Goal: Transaction & Acquisition: Obtain resource

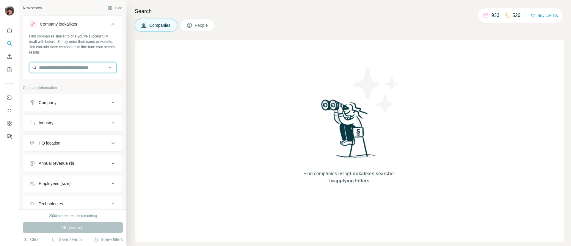
click at [58, 62] on input "text" at bounding box center [72, 67] width 87 height 11
click at [55, 68] on input "**********" at bounding box center [72, 67] width 87 height 11
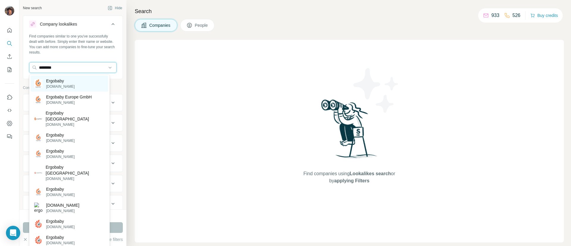
type input "********"
click at [94, 82] on div "Ergobaby ergobaby.com" at bounding box center [70, 84] width 78 height 16
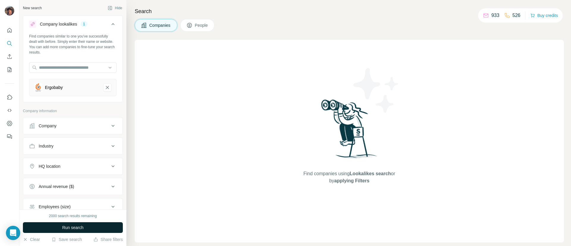
click at [89, 225] on button "Run search" at bounding box center [73, 227] width 100 height 11
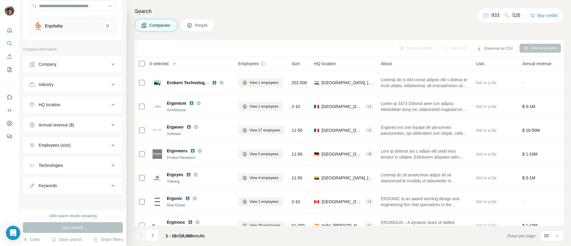
scroll to position [63, 0]
click at [55, 143] on div "Employees (size)" at bounding box center [55, 144] width 32 height 6
click at [43, 178] on span "11-50" at bounding box center [42, 179] width 13 height 6
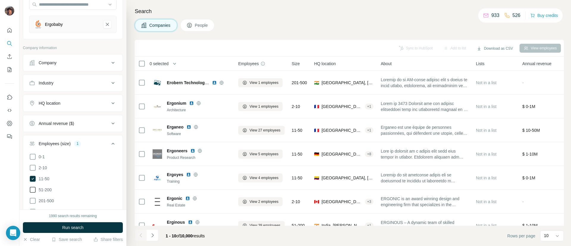
click at [43, 192] on label "51-200" at bounding box center [40, 189] width 23 height 7
click at [68, 60] on div "Company" at bounding box center [69, 63] width 80 height 6
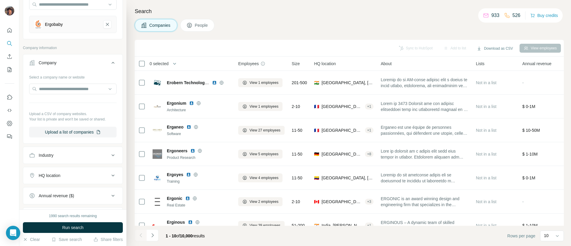
click at [68, 60] on div "Company" at bounding box center [69, 63] width 80 height 6
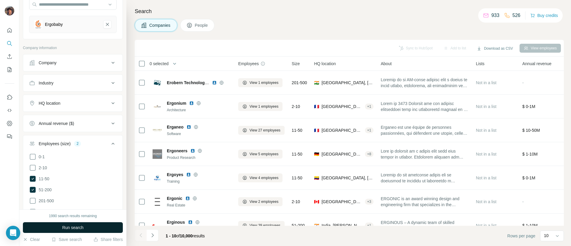
click at [71, 223] on button "Run search" at bounding box center [73, 227] width 100 height 11
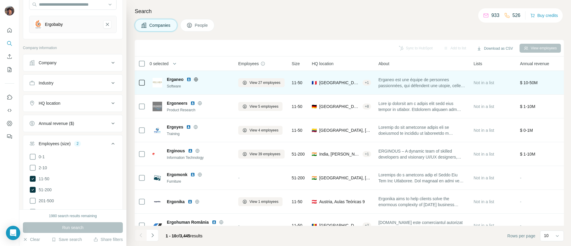
click at [196, 79] on icon at bounding box center [196, 79] width 4 height 0
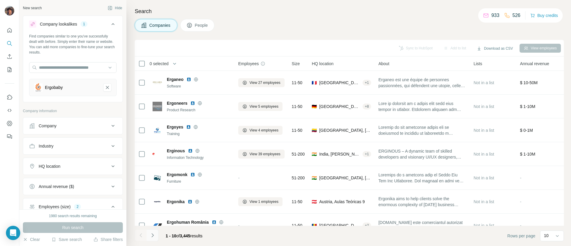
click at [155, 236] on icon "Navigate to next page" at bounding box center [153, 235] width 6 height 6
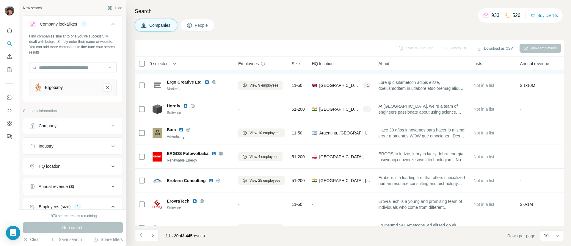
scroll to position [87, 0]
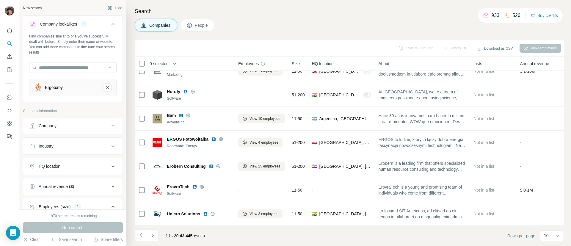
click at [64, 152] on button "Industry" at bounding box center [72, 146] width 99 height 14
click at [64, 164] on input at bounding box center [70, 161] width 74 height 7
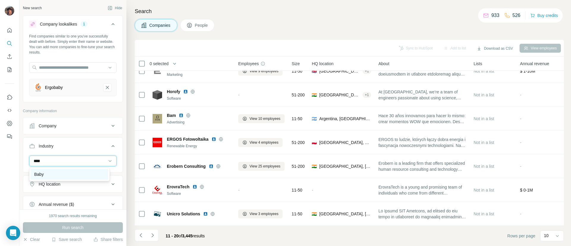
type input "****"
click at [74, 173] on div "Baby" at bounding box center [69, 174] width 71 height 6
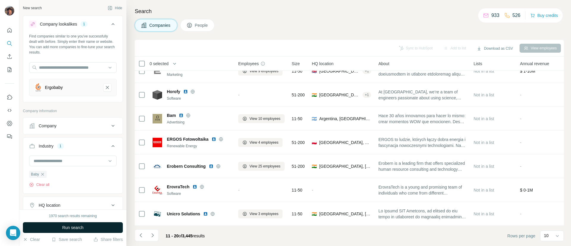
click at [95, 226] on button "Run search" at bounding box center [73, 227] width 100 height 11
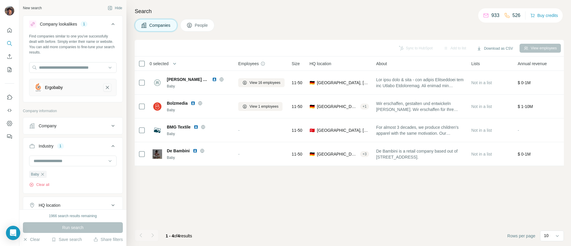
click at [103, 83] on button "Ergobaby-remove-button" at bounding box center [107, 87] width 8 height 8
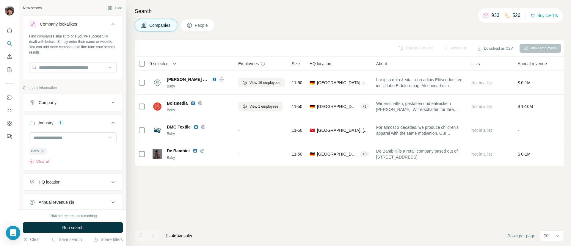
click at [67, 105] on div "Company" at bounding box center [69, 103] width 80 height 6
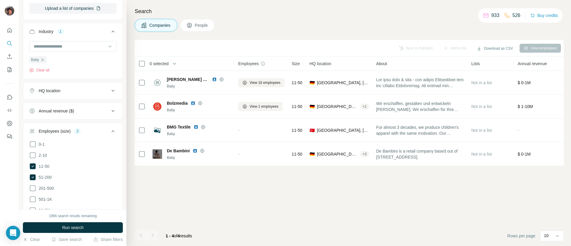
scroll to position [119, 0]
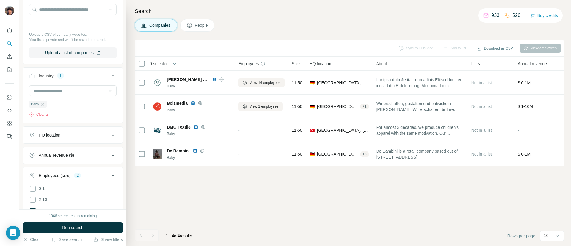
drag, startPoint x: 69, startPoint y: 141, endPoint x: 71, endPoint y: 144, distance: 3.1
click at [69, 138] on div "HQ location" at bounding box center [69, 135] width 80 height 6
click at [69, 155] on input "text" at bounding box center [72, 150] width 87 height 11
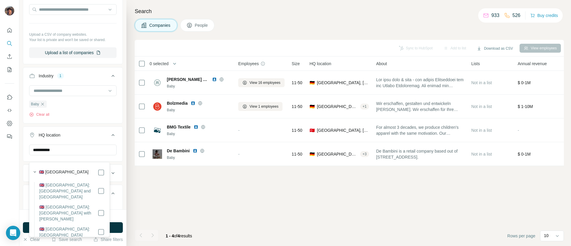
click at [74, 169] on label "🇬🇧 United Kingdom" at bounding box center [64, 172] width 50 height 7
click at [89, 154] on input "**********" at bounding box center [72, 150] width 87 height 11
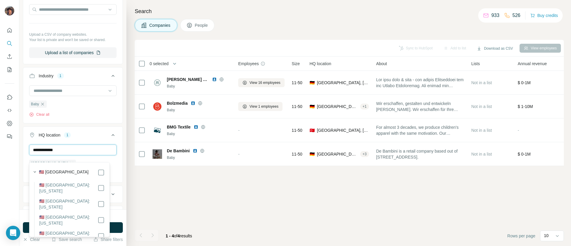
type input "**********"
click at [117, 175] on div "**********" at bounding box center [72, 104] width 107 height 209
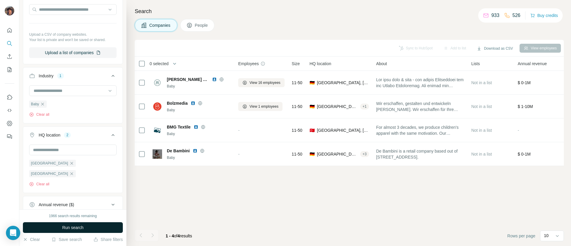
click at [68, 224] on button "Run search" at bounding box center [73, 227] width 100 height 11
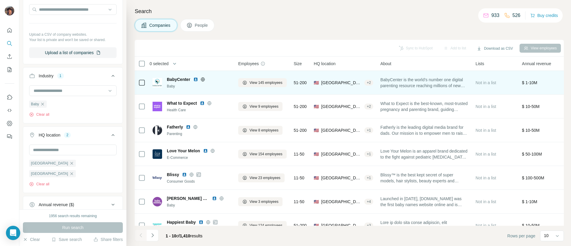
click at [202, 78] on icon at bounding box center [203, 79] width 4 height 4
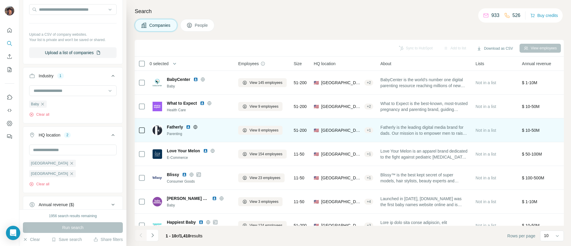
scroll to position [45, 0]
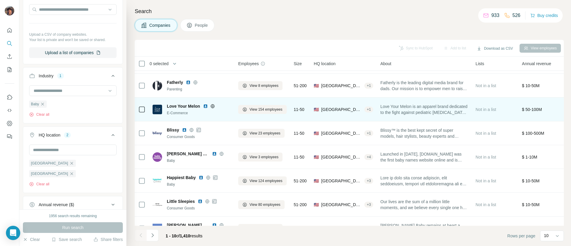
click at [214, 104] on icon at bounding box center [212, 106] width 5 height 5
click at [200, 106] on span "Love Your Melon" at bounding box center [183, 106] width 33 height 6
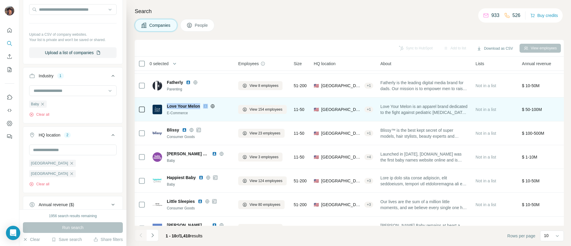
copy span "Love Your Melon"
click at [213, 104] on icon at bounding box center [212, 106] width 1 height 4
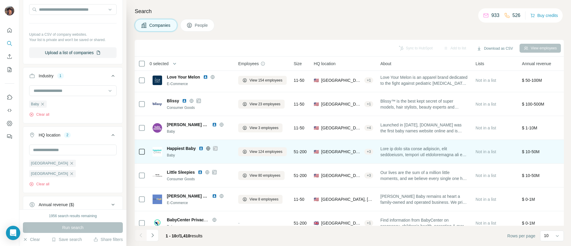
scroll to position [87, 0]
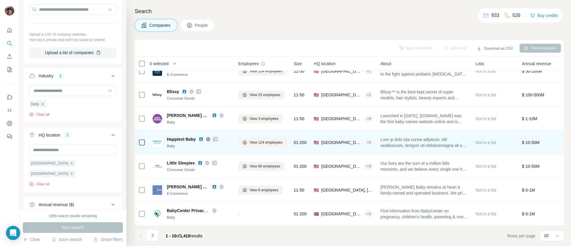
click at [217, 137] on icon at bounding box center [216, 139] width 4 height 5
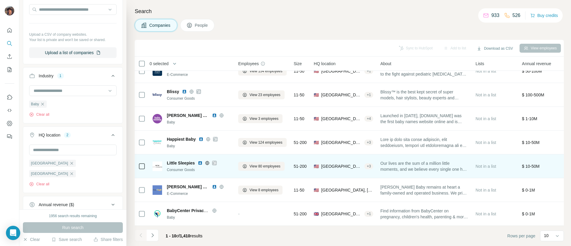
click at [217, 161] on div at bounding box center [214, 163] width 5 height 5
click at [181, 160] on span "Little Sleepies" at bounding box center [181, 163] width 28 height 6
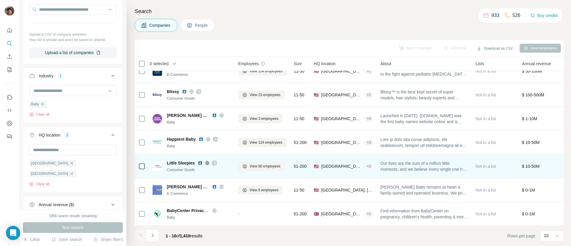
click at [181, 160] on span "Little Sleepies" at bounding box center [181, 163] width 28 height 6
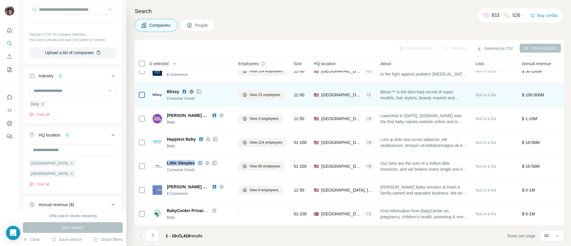
copy span "Little Sleepies"
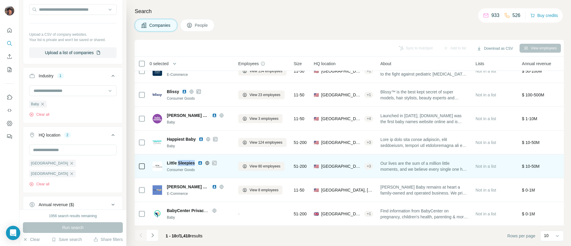
click at [187, 160] on span "Little Sleepies" at bounding box center [181, 163] width 28 height 6
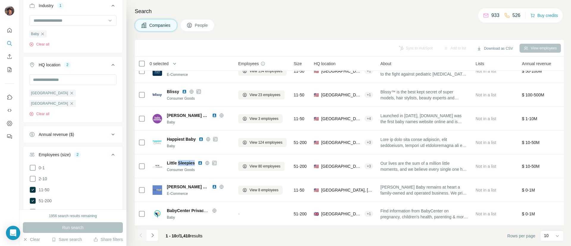
scroll to position [209, 0]
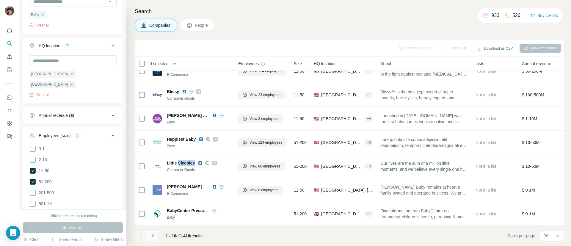
click at [152, 237] on icon "Navigate to next page" at bounding box center [153, 235] width 6 height 6
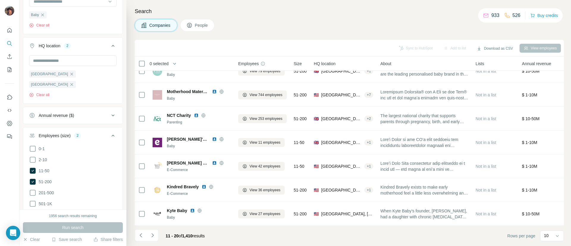
scroll to position [0, 0]
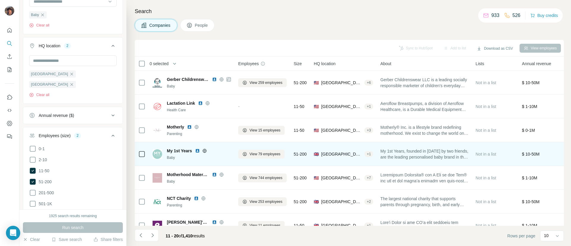
click at [206, 151] on icon at bounding box center [204, 150] width 5 height 5
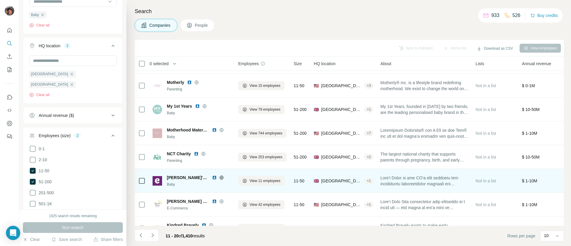
scroll to position [87, 0]
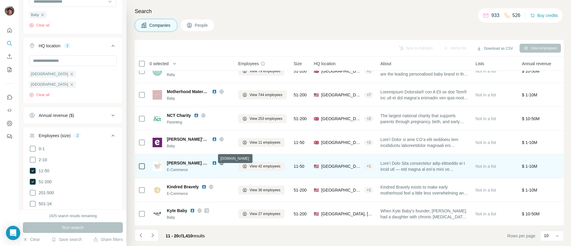
click at [221, 161] on icon at bounding box center [221, 163] width 1 height 4
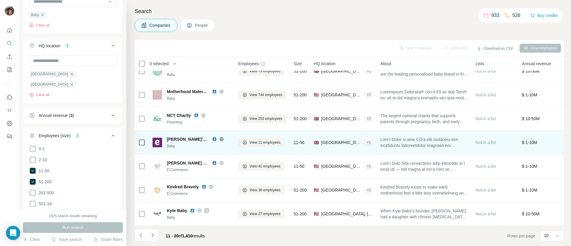
scroll to position [0, 0]
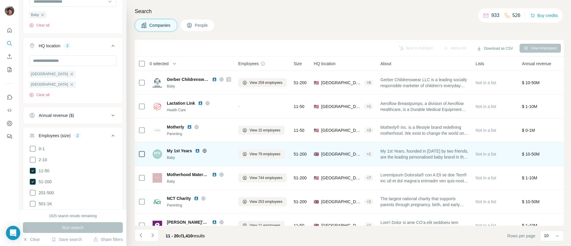
click at [178, 147] on div "My 1st Years Baby" at bounding box center [192, 154] width 79 height 16
drag, startPoint x: 178, startPoint y: 147, endPoint x: 182, endPoint y: 151, distance: 6.1
click at [178, 147] on div "My 1st Years Baby" at bounding box center [192, 154] width 79 height 16
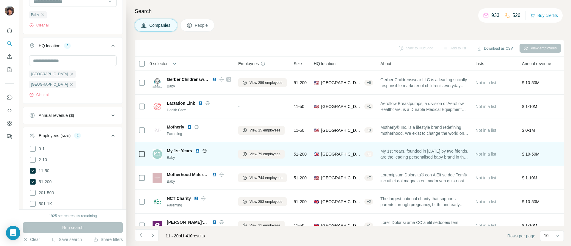
click at [182, 151] on span "My 1st Years" at bounding box center [179, 151] width 25 height 6
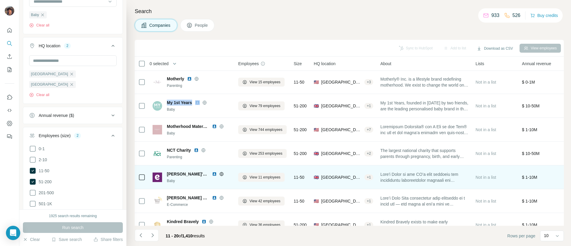
scroll to position [87, 0]
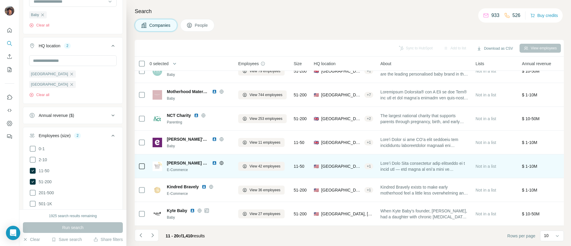
click at [187, 160] on span "Burt's Bees Baby" at bounding box center [188, 163] width 42 height 6
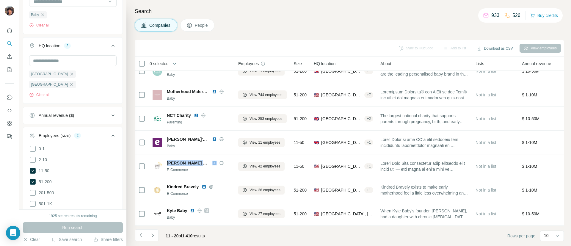
copy span "Burt's Bees Baby"
click at [153, 235] on icon "Navigate to next page" at bounding box center [153, 235] width 6 height 6
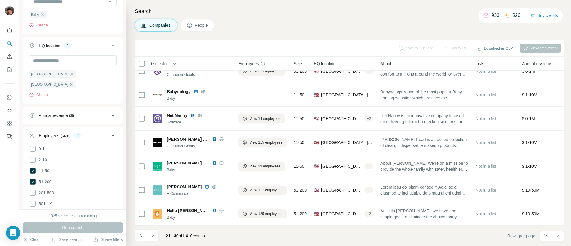
scroll to position [0, 0]
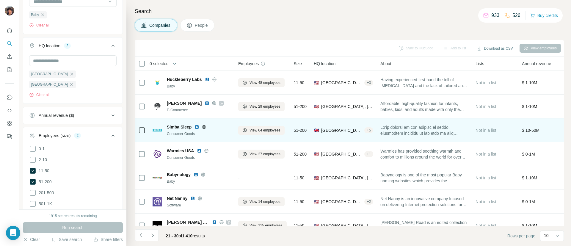
click at [204, 129] on div "Simba Sleep" at bounding box center [199, 127] width 64 height 6
click at [204, 129] on icon at bounding box center [204, 127] width 1 height 4
click at [183, 125] on span "Simba Sleep" at bounding box center [179, 127] width 25 height 6
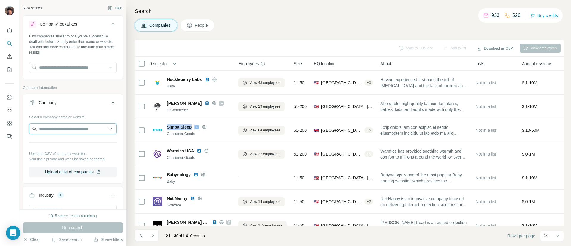
click at [65, 131] on input "text" at bounding box center [72, 128] width 87 height 11
type input "*********"
click at [65, 142] on p "Waytoplay toys" at bounding box center [60, 142] width 29 height 6
click at [69, 64] on input "text" at bounding box center [72, 67] width 87 height 11
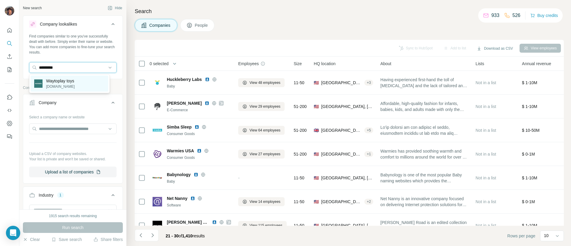
type input "*********"
click at [72, 82] on p "Waytoplay toys" at bounding box center [60, 81] width 29 height 6
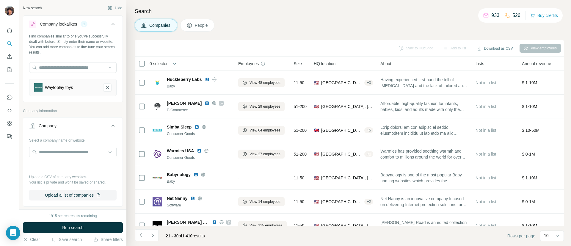
scroll to position [89, 0]
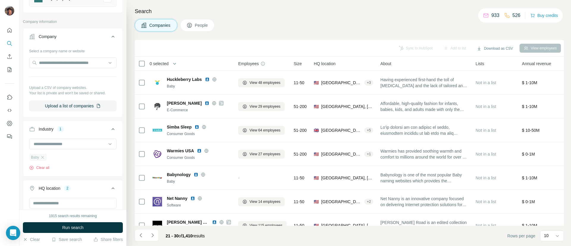
scroll to position [179, 0]
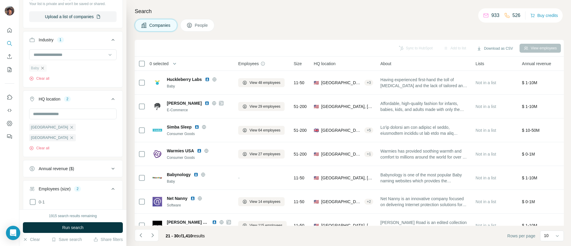
click at [43, 71] on icon "button" at bounding box center [42, 68] width 5 height 5
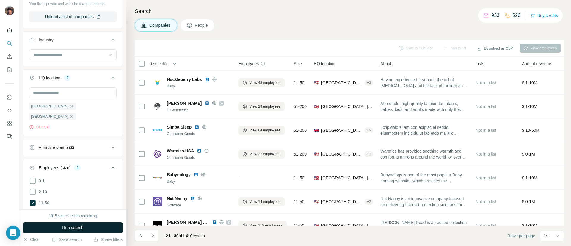
click at [97, 227] on button "Run search" at bounding box center [73, 227] width 100 height 11
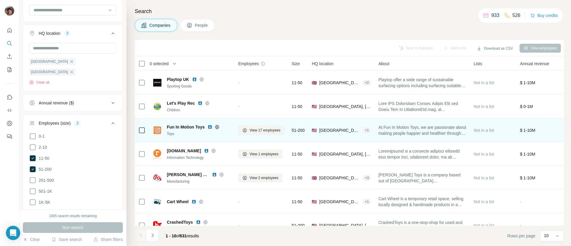
scroll to position [87, 0]
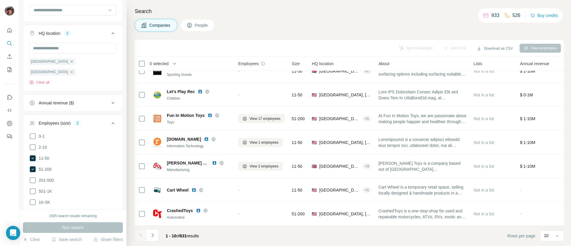
click at [150, 245] on footer "1 - 10 of 631 results Rows per page 10" at bounding box center [349, 236] width 429 height 20
click at [156, 236] on button "Navigate to next page" at bounding box center [153, 235] width 12 height 12
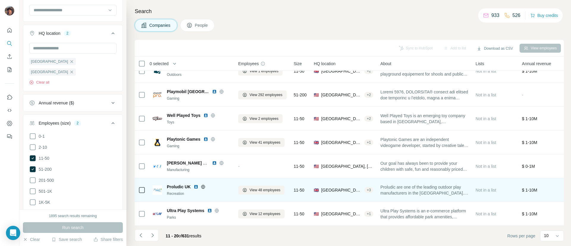
click at [204, 185] on icon at bounding box center [203, 187] width 5 height 5
click at [176, 184] on span "Proludic UK" at bounding box center [179, 187] width 24 height 6
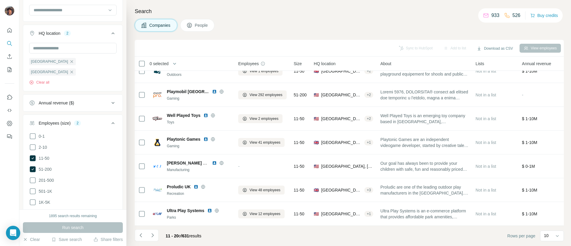
drag, startPoint x: 176, startPoint y: 183, endPoint x: 214, endPoint y: 13, distance: 174.6
click at [176, 184] on span "Proludic UK" at bounding box center [179, 187] width 24 height 6
click at [154, 231] on button "Navigate to next page" at bounding box center [153, 235] width 12 height 12
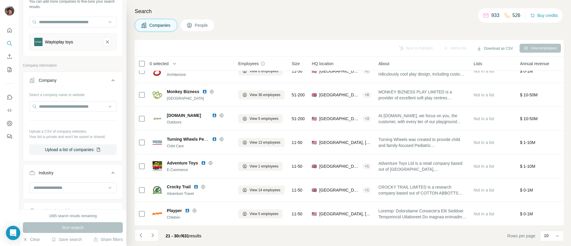
scroll to position [45, 0]
click at [106, 44] on icon "Waytoplay toys-remove-button" at bounding box center [107, 42] width 3 height 3
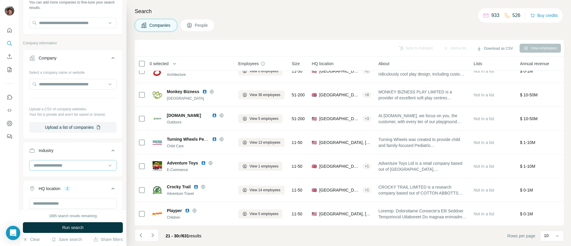
click at [76, 168] on input at bounding box center [70, 165] width 74 height 7
type input "****"
click at [74, 184] on div "Toys" at bounding box center [69, 184] width 71 height 6
click at [79, 229] on span "Run search" at bounding box center [72, 228] width 21 height 6
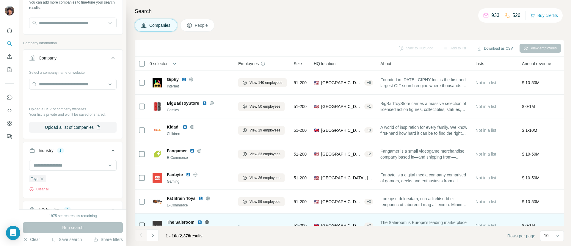
scroll to position [87, 0]
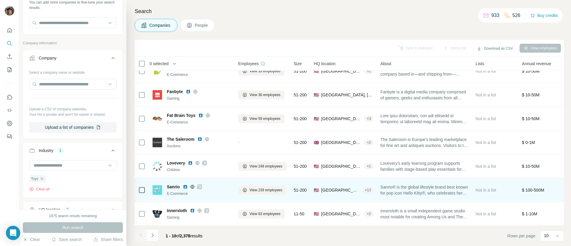
click at [201, 185] on icon at bounding box center [200, 187] width 4 height 5
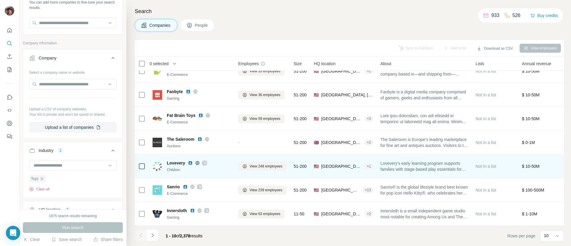
click at [204, 161] on icon at bounding box center [204, 163] width 3 height 4
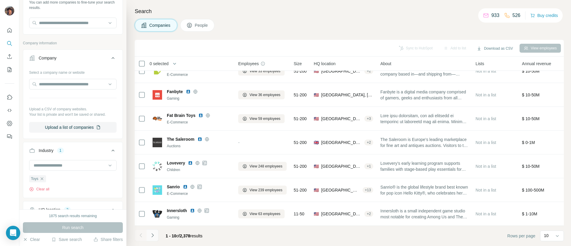
click at [155, 238] on icon "Navigate to next page" at bounding box center [153, 235] width 6 height 6
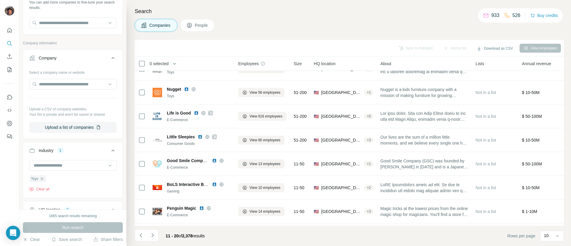
scroll to position [0, 0]
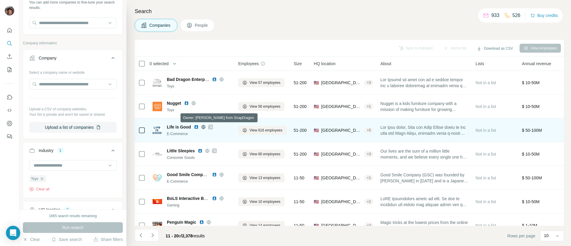
click at [209, 129] on icon at bounding box center [211, 127] width 4 height 5
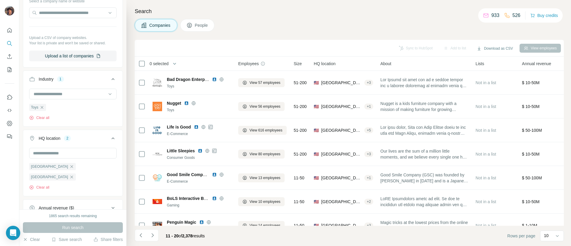
scroll to position [134, 0]
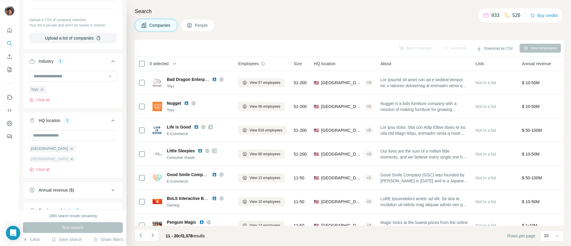
click at [73, 158] on icon "button" at bounding box center [72, 159] width 3 height 3
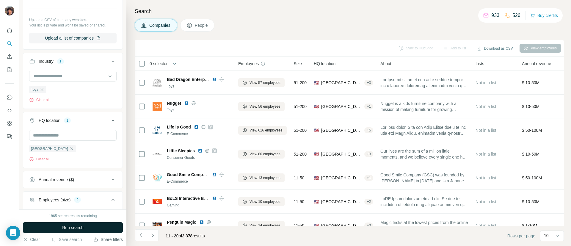
click at [92, 226] on button "Run search" at bounding box center [73, 227] width 100 height 11
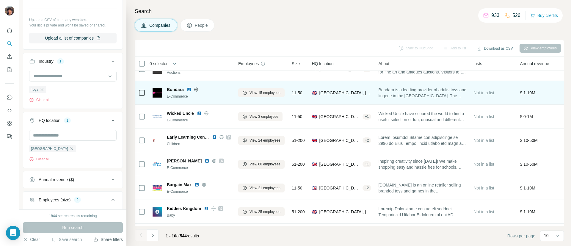
scroll to position [87, 0]
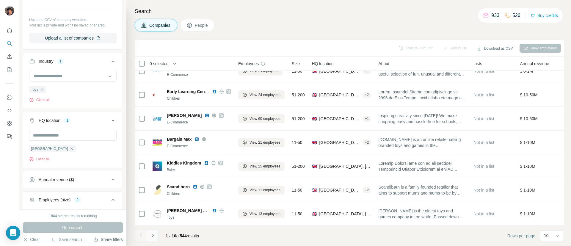
click at [153, 234] on icon "Navigate to next page" at bounding box center [153, 235] width 6 height 6
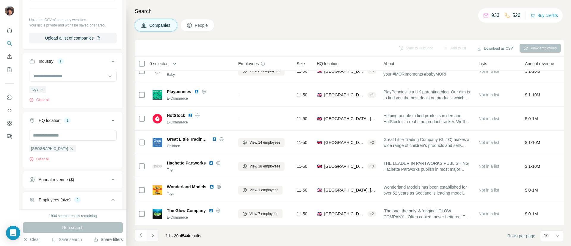
click at [153, 232] on button "Navigate to next page" at bounding box center [153, 235] width 12 height 12
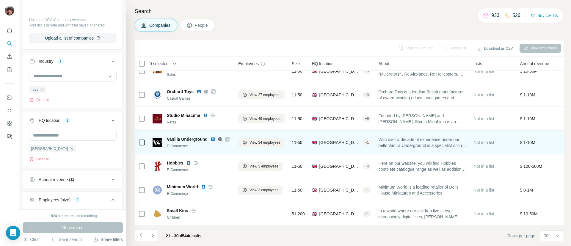
click at [227, 137] on icon at bounding box center [227, 139] width 3 height 4
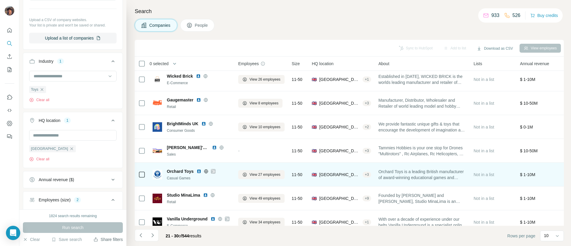
scroll to position [0, 0]
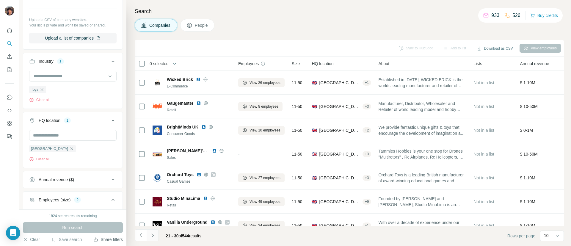
click at [150, 236] on icon "Navigate to next page" at bounding box center [153, 235] width 6 height 6
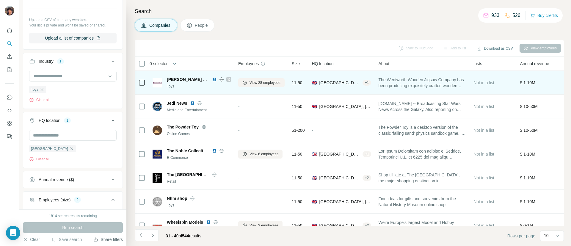
click at [230, 79] on icon at bounding box center [228, 80] width 3 height 4
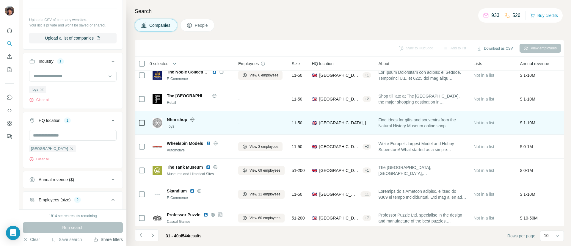
scroll to position [87, 0]
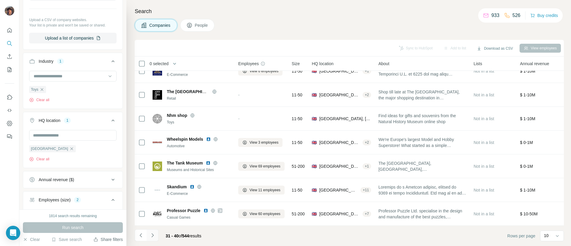
click at [148, 233] on button "Navigate to next page" at bounding box center [153, 235] width 12 height 12
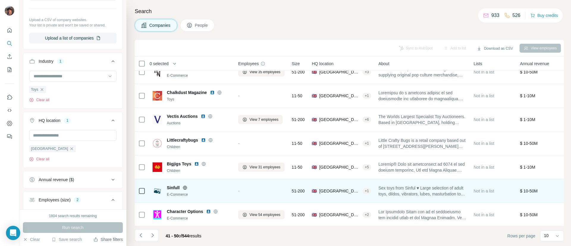
scroll to position [0, 0]
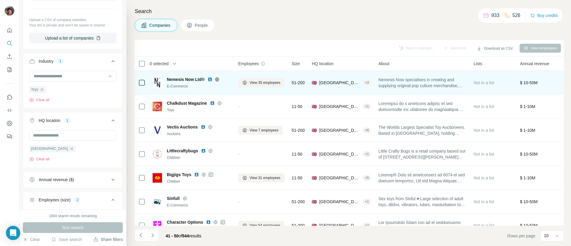
click at [216, 79] on icon at bounding box center [217, 79] width 5 height 5
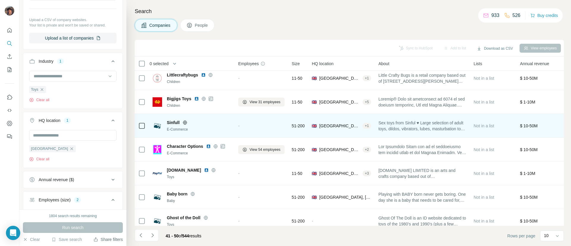
scroll to position [87, 0]
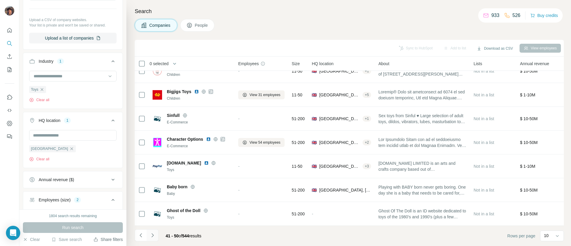
click at [154, 240] on button "Navigate to next page" at bounding box center [153, 235] width 12 height 12
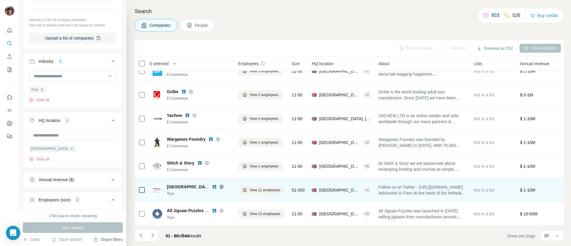
scroll to position [0, 0]
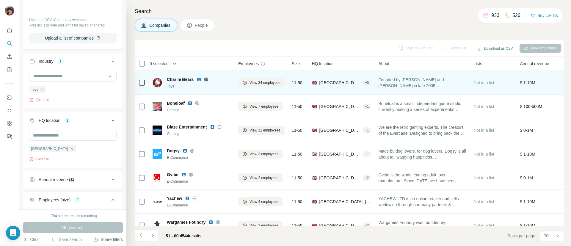
click at [206, 82] on div "Charlie Bears" at bounding box center [199, 79] width 64 height 6
click at [207, 79] on icon at bounding box center [206, 79] width 5 height 5
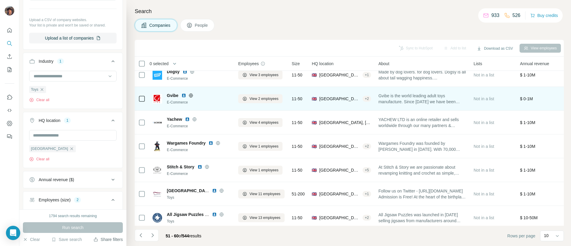
scroll to position [87, 0]
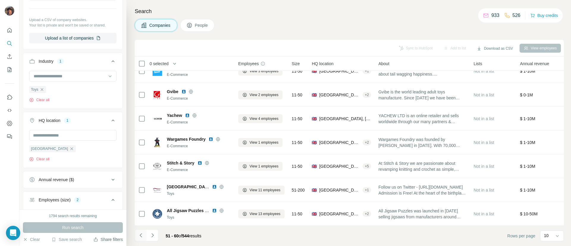
click at [145, 234] on button "Navigate to previous page" at bounding box center [141, 235] width 12 height 12
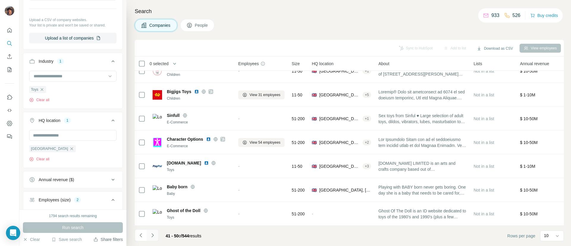
click at [153, 234] on icon "Navigate to next page" at bounding box center [153, 235] width 6 height 6
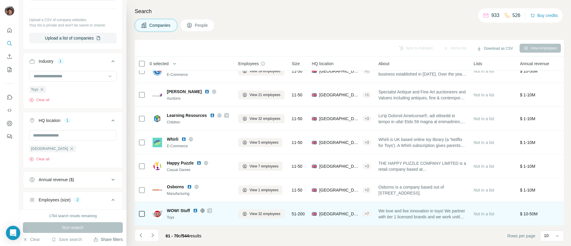
click at [210, 208] on icon at bounding box center [210, 210] width 4 height 5
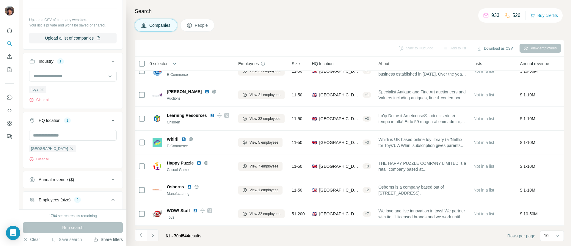
click at [152, 232] on icon "Navigate to next page" at bounding box center [153, 235] width 6 height 6
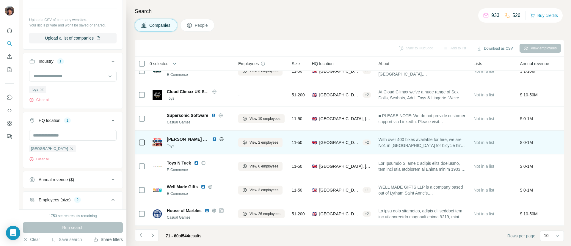
scroll to position [0, 0]
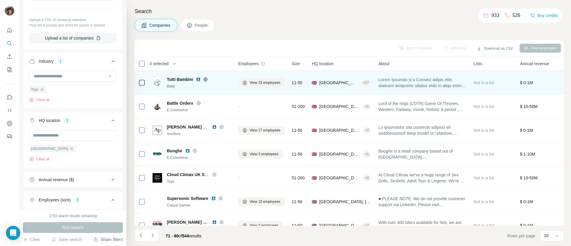
click at [205, 83] on div "Tutti Bambini Baby" at bounding box center [199, 82] width 64 height 12
click at [205, 82] on div "Tutti Bambini" at bounding box center [199, 79] width 64 height 6
click at [205, 79] on icon at bounding box center [205, 79] width 5 height 5
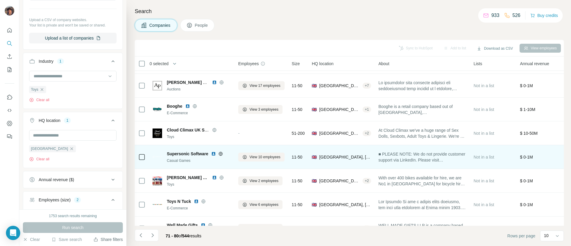
scroll to position [87, 0]
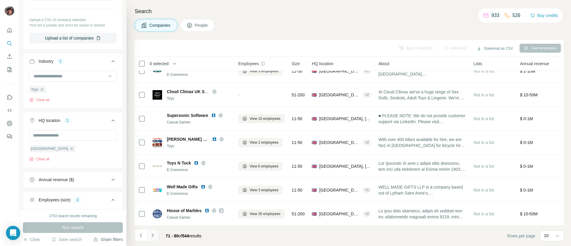
click at [153, 237] on icon "Navigate to next page" at bounding box center [153, 235] width 6 height 6
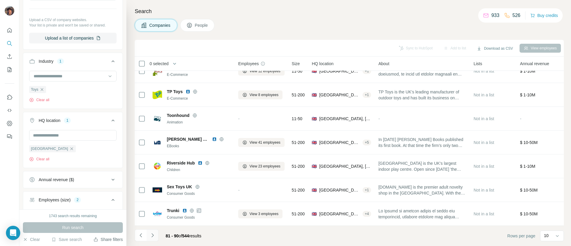
click at [155, 231] on button "Navigate to next page" at bounding box center [153, 235] width 12 height 12
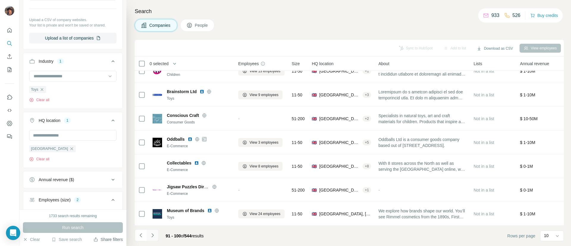
click at [155, 235] on icon "Navigate to next page" at bounding box center [153, 235] width 6 height 6
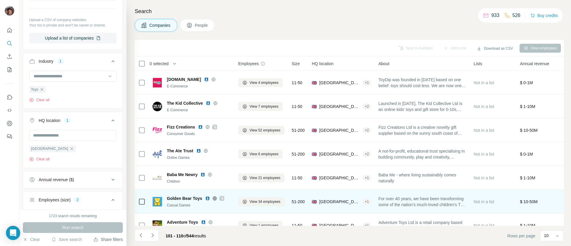
scroll to position [45, 0]
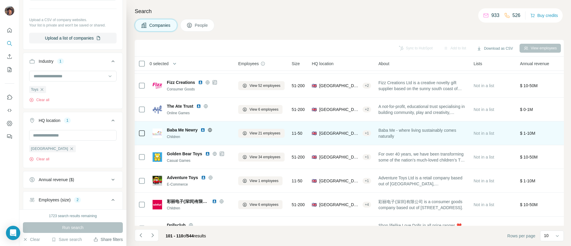
click at [211, 130] on icon at bounding box center [210, 130] width 4 height 0
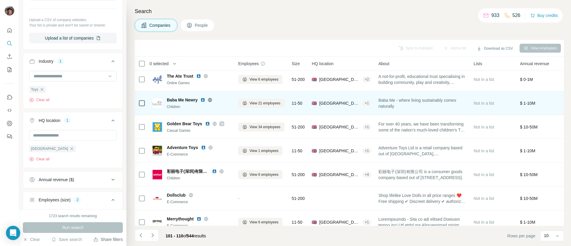
scroll to position [87, 0]
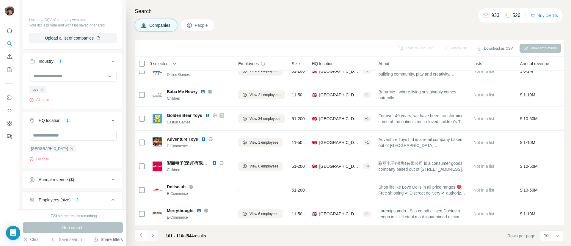
click at [153, 232] on icon "Navigate to next page" at bounding box center [153, 235] width 6 height 6
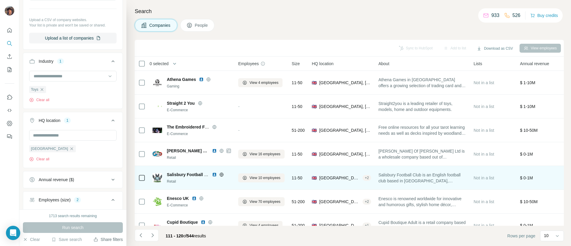
scroll to position [45, 0]
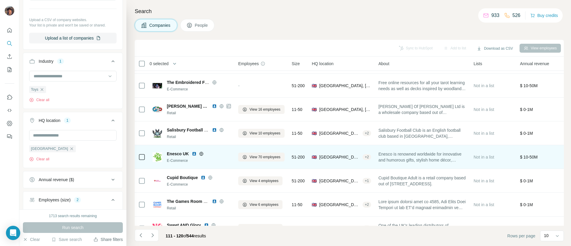
click at [201, 151] on icon at bounding box center [201, 153] width 5 height 5
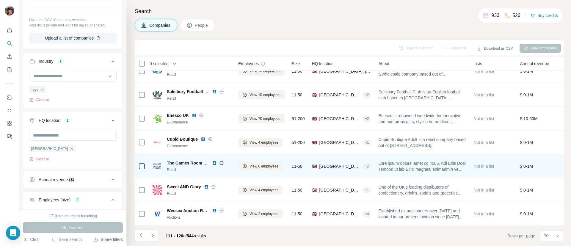
scroll to position [87, 0]
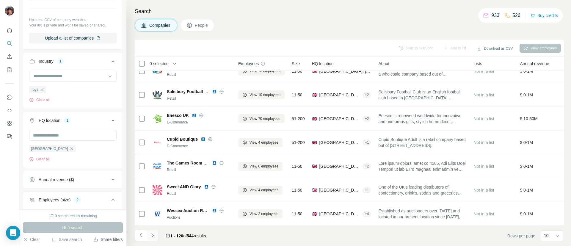
click at [157, 230] on button "Navigate to next page" at bounding box center [153, 235] width 12 height 12
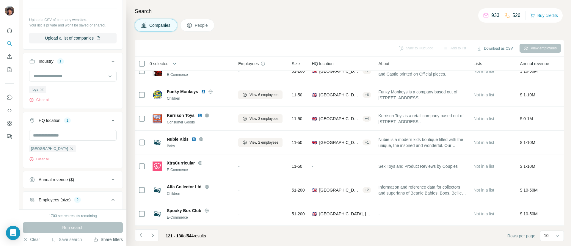
click at [154, 234] on icon "Navigate to next page" at bounding box center [153, 235] width 6 height 6
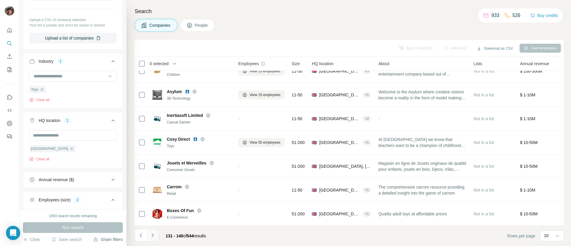
click at [154, 231] on button "Navigate to next page" at bounding box center [153, 235] width 12 height 12
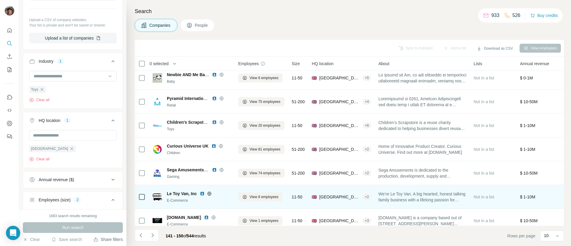
scroll to position [0, 0]
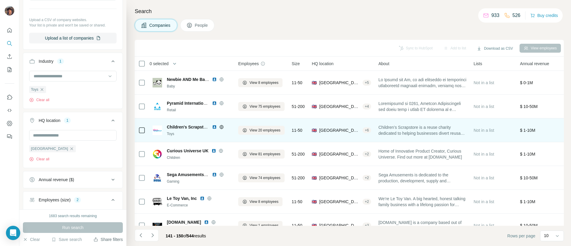
click at [219, 128] on icon at bounding box center [221, 127] width 5 height 5
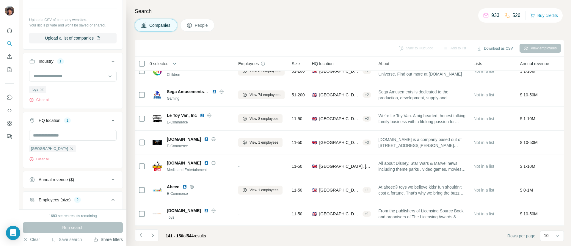
scroll to position [312, 0]
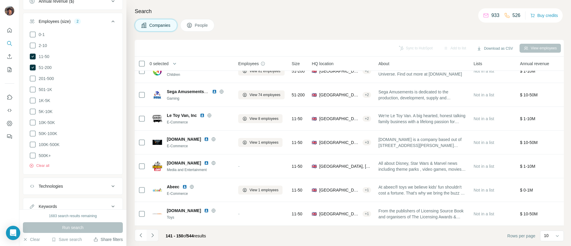
click at [153, 234] on icon "Navigate to next page" at bounding box center [153, 235] width 6 height 6
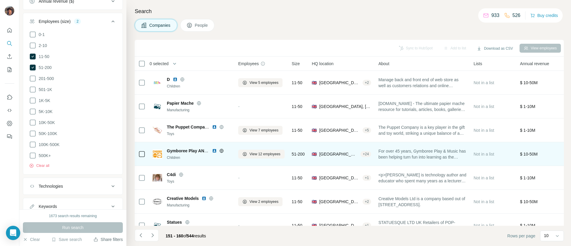
scroll to position [87, 0]
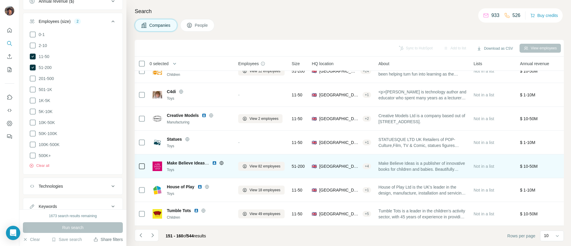
click at [221, 161] on icon at bounding box center [221, 163] width 5 height 5
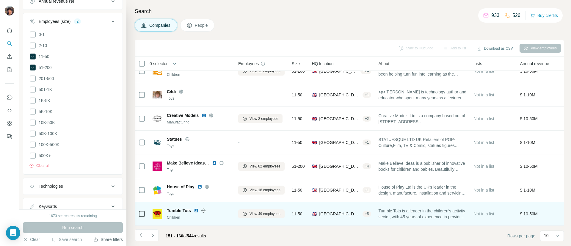
click at [204, 209] on icon at bounding box center [203, 211] width 1 height 4
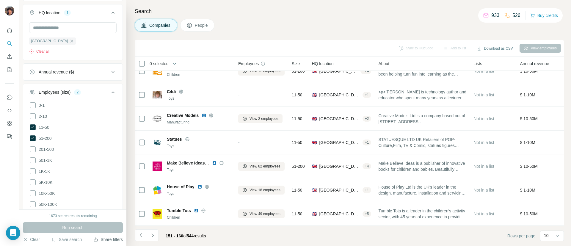
scroll to position [134, 0]
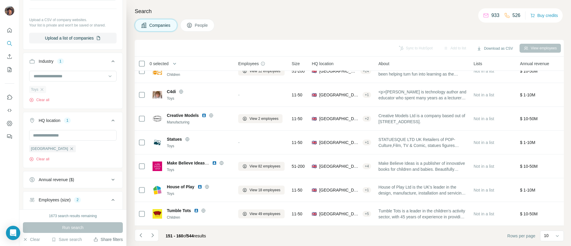
click at [46, 93] on div "Toys" at bounding box center [37, 89] width 17 height 7
click at [43, 92] on icon "button" at bounding box center [42, 89] width 5 height 5
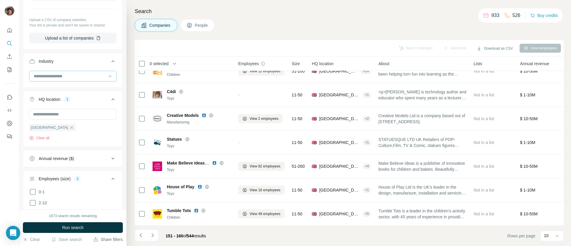
click at [49, 79] on input at bounding box center [70, 76] width 74 height 7
type input "***"
click at [56, 93] on div "Fashion Fast-Moving Consumer Goods" at bounding box center [69, 100] width 81 height 24
click at [58, 115] on input "text" at bounding box center [72, 114] width 87 height 11
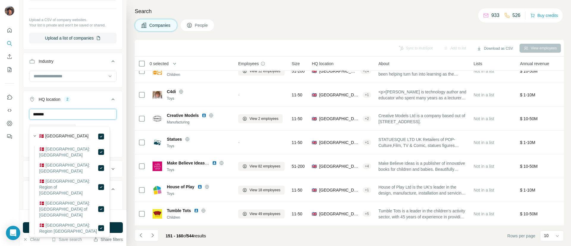
click at [64, 115] on input "*******" at bounding box center [72, 114] width 87 height 11
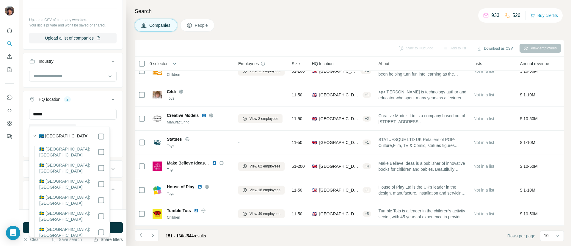
click at [93, 140] on section "🇸🇪 Sweden 🇸🇪 Sweden: Stockholm County 🇸🇪 Sweden: Västerbotten County 🇸🇪 Sweden:…" at bounding box center [68, 241] width 74 height 219
click at [85, 117] on input "******" at bounding box center [72, 114] width 87 height 11
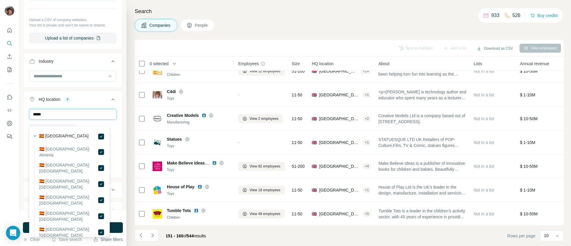
click at [79, 120] on input "*****" at bounding box center [72, 114] width 87 height 11
click at [78, 120] on input "*****" at bounding box center [72, 114] width 87 height 11
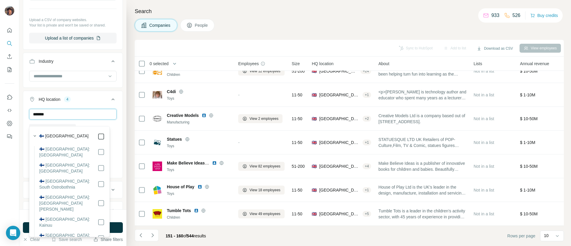
type input "*******"
click at [98, 133] on icon at bounding box center [101, 136] width 7 height 7
click at [118, 130] on div "New search Hide Company lookalikes Find companies similar to one you've success…" at bounding box center [72, 104] width 107 height 209
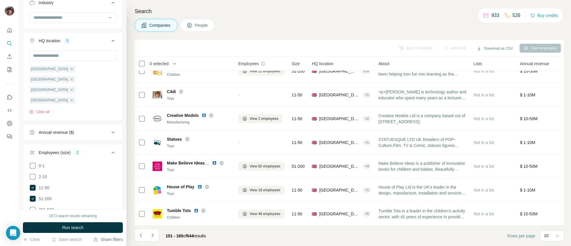
scroll to position [148, 0]
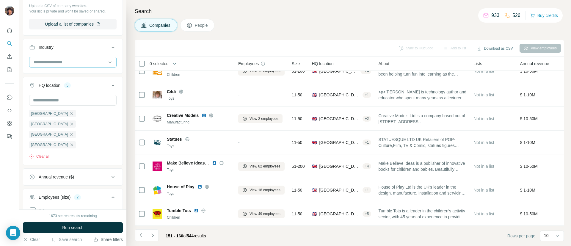
click at [77, 65] on input at bounding box center [70, 62] width 74 height 7
type input "***"
click at [77, 81] on div "Fashion" at bounding box center [69, 81] width 71 height 6
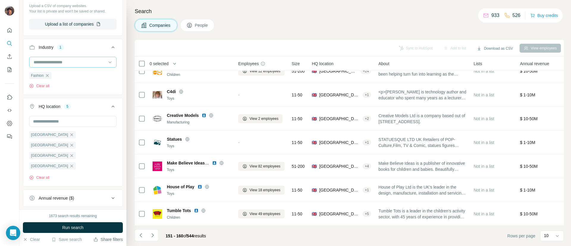
click at [77, 67] on div at bounding box center [70, 62] width 74 height 10
type input "*"
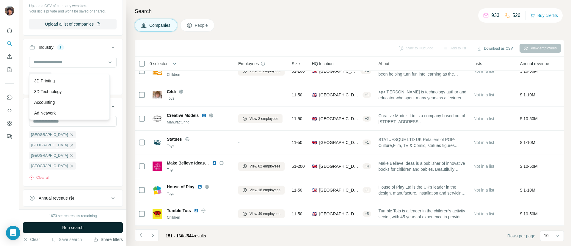
click at [83, 223] on button "Run search" at bounding box center [73, 227] width 100 height 11
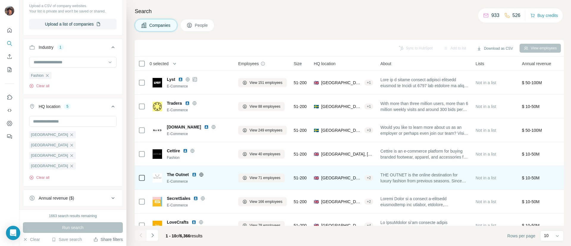
scroll to position [87, 0]
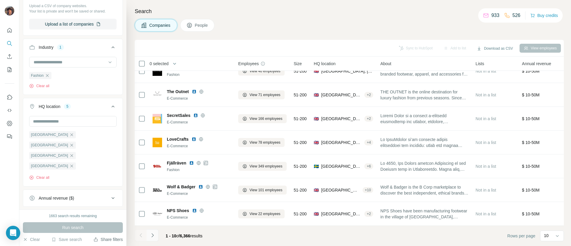
click at [154, 232] on icon "Navigate to next page" at bounding box center [153, 235] width 6 height 6
click at [154, 232] on div at bounding box center [153, 235] width 12 height 12
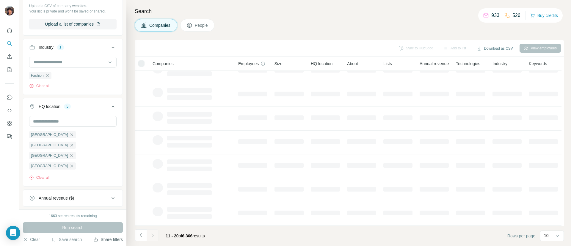
click at [154, 232] on div at bounding box center [153, 235] width 12 height 12
click at [154, 232] on icon "Navigate to next page" at bounding box center [153, 235] width 6 height 6
click at [154, 240] on div at bounding box center [153, 235] width 12 height 12
click at [154, 239] on button "Navigate to next page" at bounding box center [153, 235] width 12 height 12
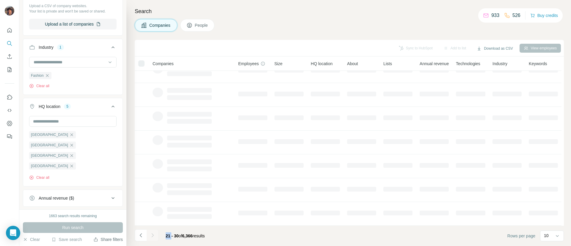
click at [154, 236] on div at bounding box center [153, 235] width 12 height 12
click at [154, 235] on div at bounding box center [153, 235] width 12 height 12
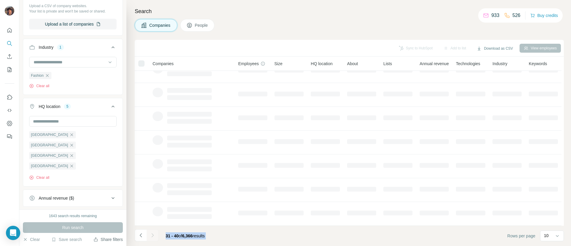
click at [154, 235] on div at bounding box center [153, 235] width 12 height 12
click at [154, 235] on icon "Navigate to next page" at bounding box center [153, 235] width 6 height 6
click at [154, 235] on div at bounding box center [153, 235] width 12 height 12
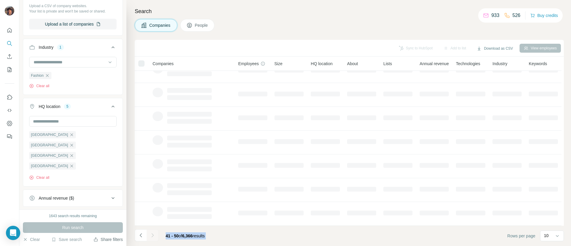
click at [154, 237] on div at bounding box center [153, 235] width 12 height 12
click at [153, 238] on div at bounding box center [153, 235] width 12 height 12
click at [153, 238] on icon "Navigate to next page" at bounding box center [153, 235] width 6 height 6
click at [153, 238] on div at bounding box center [153, 235] width 12 height 12
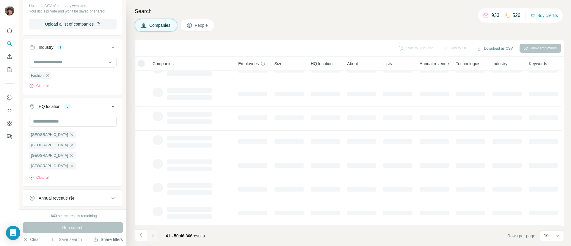
click at [153, 238] on div at bounding box center [153, 235] width 12 height 12
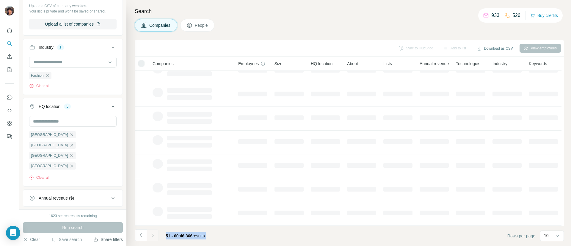
click at [153, 238] on div at bounding box center [153, 235] width 12 height 12
click at [153, 238] on icon "Navigate to next page" at bounding box center [153, 235] width 6 height 6
click at [153, 238] on div at bounding box center [153, 235] width 12 height 12
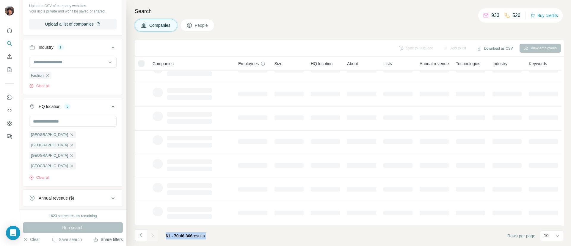
click at [153, 238] on div at bounding box center [153, 235] width 12 height 12
click at [153, 238] on icon "Navigate to next page" at bounding box center [153, 235] width 6 height 6
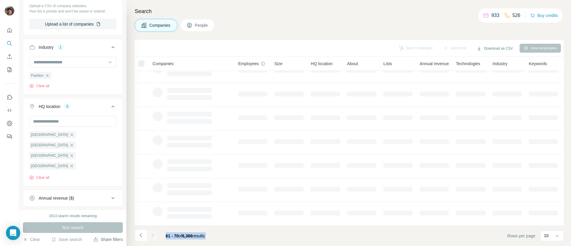
click at [153, 238] on div at bounding box center [153, 235] width 12 height 12
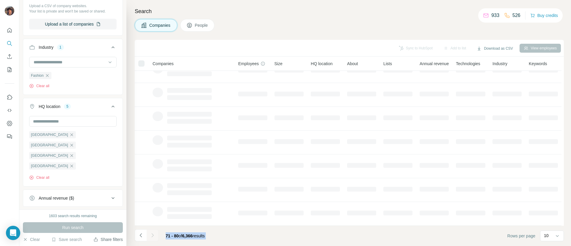
click at [153, 238] on div at bounding box center [153, 235] width 12 height 12
click at [153, 238] on icon "Navigate to next page" at bounding box center [153, 235] width 6 height 6
click at [153, 238] on div at bounding box center [153, 235] width 12 height 12
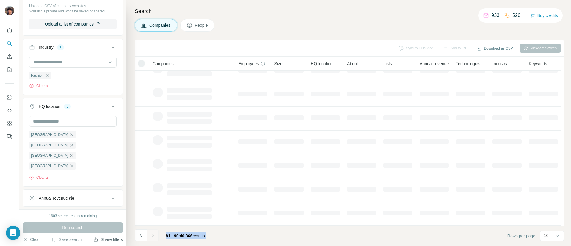
click at [153, 238] on div at bounding box center [153, 235] width 12 height 12
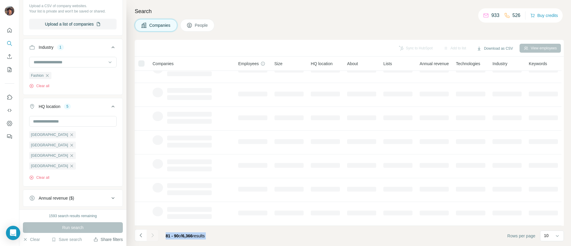
click at [153, 238] on icon "Navigate to next page" at bounding box center [153, 235] width 6 height 6
click at [153, 238] on div at bounding box center [153, 235] width 12 height 12
click at [153, 237] on div at bounding box center [153, 235] width 12 height 12
click at [153, 236] on div at bounding box center [153, 235] width 12 height 12
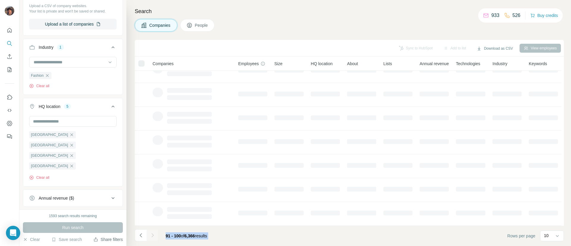
click at [153, 236] on div at bounding box center [153, 235] width 12 height 12
drag, startPoint x: 229, startPoint y: 10, endPoint x: 222, endPoint y: 11, distance: 7.5
click at [222, 11] on h4 "Search" at bounding box center [349, 11] width 429 height 8
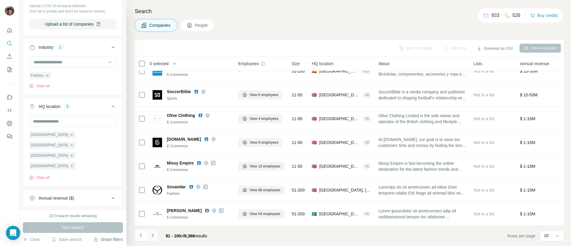
click at [149, 239] on button "Navigate to next page" at bounding box center [153, 235] width 12 height 12
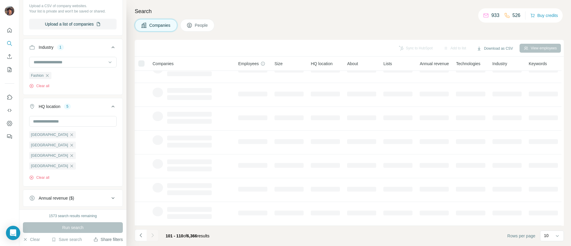
click at [151, 237] on icon "Navigate to next page" at bounding box center [153, 235] width 6 height 6
click at [151, 237] on div at bounding box center [153, 235] width 12 height 12
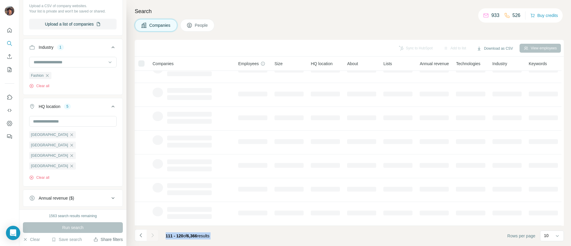
click at [151, 237] on icon "Navigate to next page" at bounding box center [153, 235] width 6 height 6
click at [151, 237] on div at bounding box center [153, 235] width 12 height 12
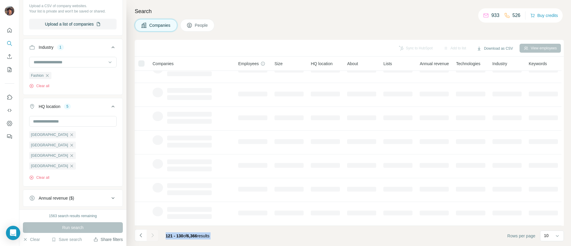
click at [151, 237] on div at bounding box center [153, 235] width 12 height 12
click at [251, 236] on footer "121 - 130 of 6,366 results Rows per page 10" at bounding box center [349, 236] width 429 height 20
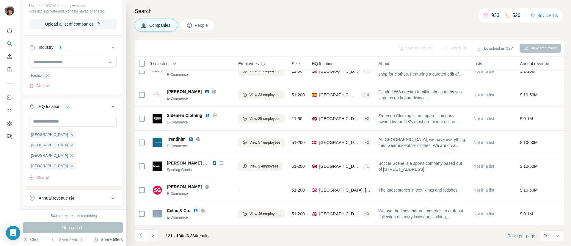
click at [154, 234] on icon "Navigate to next page" at bounding box center [153, 235] width 6 height 6
click at [154, 234] on div at bounding box center [153, 235] width 12 height 12
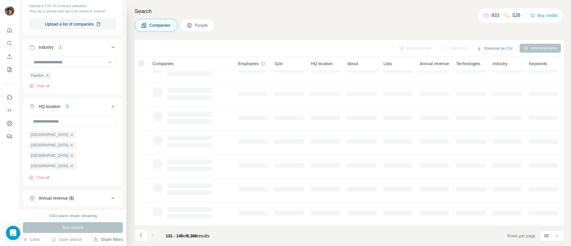
click at [154, 234] on div at bounding box center [153, 235] width 12 height 12
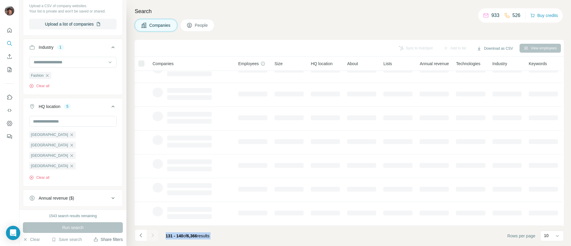
click at [154, 234] on div at bounding box center [153, 235] width 12 height 12
click at [154, 234] on icon "Navigate to next page" at bounding box center [153, 235] width 6 height 6
click at [154, 234] on div at bounding box center [153, 235] width 12 height 12
click at [234, 232] on footer "131 - 140 of 6,366 results Rows per page 10" at bounding box center [349, 236] width 429 height 20
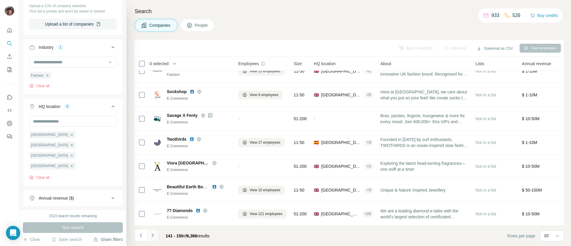
click at [154, 238] on icon "Navigate to next page" at bounding box center [153, 235] width 6 height 6
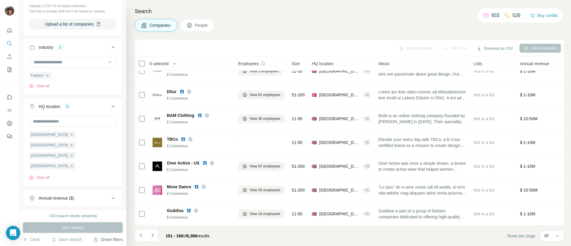
scroll to position [0, 0]
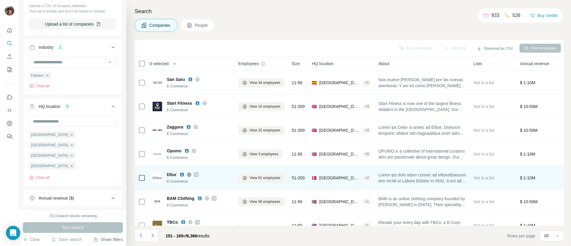
click at [197, 173] on icon at bounding box center [197, 174] width 4 height 5
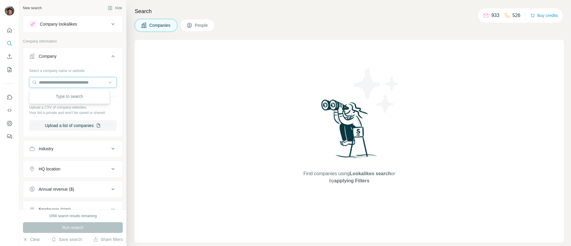
click at [72, 78] on input "text" at bounding box center [72, 82] width 87 height 11
paste input "********"
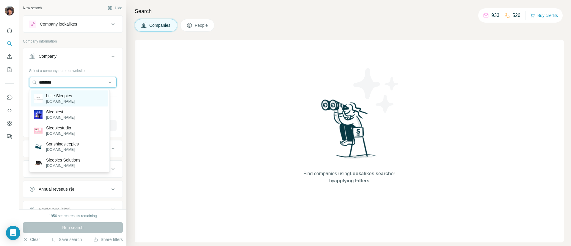
type input "********"
drag, startPoint x: 71, startPoint y: 97, endPoint x: 73, endPoint y: 93, distance: 4.3
click at [73, 93] on p "Little Sleepies" at bounding box center [60, 96] width 29 height 6
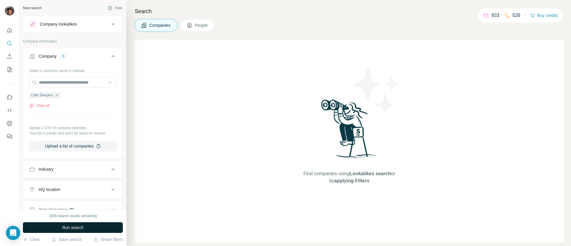
click at [81, 226] on span "Run search" at bounding box center [72, 228] width 21 height 6
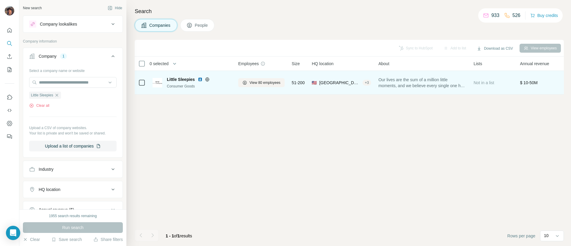
click at [275, 87] on div "View 80 employees" at bounding box center [261, 82] width 46 height 16
click at [273, 82] on span "View 80 employees" at bounding box center [265, 82] width 31 height 5
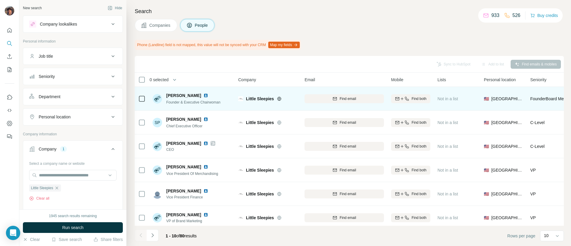
click at [277, 99] on icon at bounding box center [279, 98] width 5 height 5
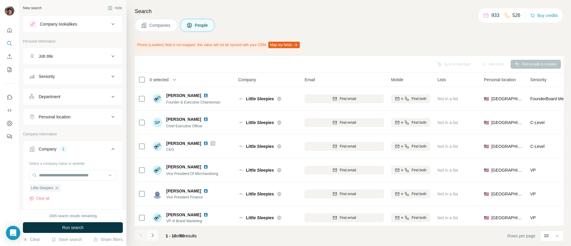
click at [152, 236] on icon "Navigate to next page" at bounding box center [153, 235] width 6 height 6
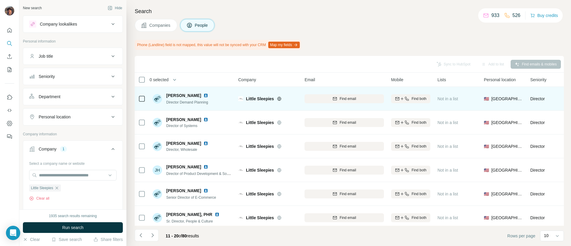
scroll to position [59, 0]
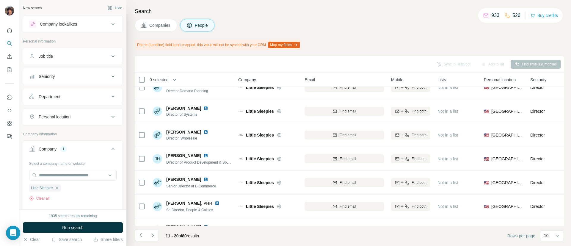
click at [153, 31] on button "Companies" at bounding box center [156, 25] width 43 height 12
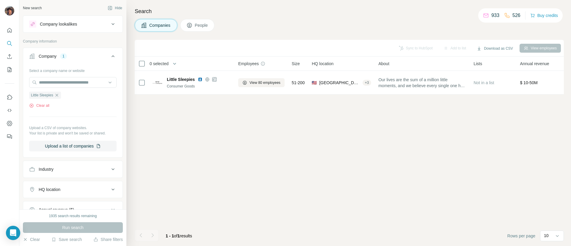
scroll to position [0, 0]
click at [57, 96] on icon "button" at bounding box center [56, 95] width 5 height 5
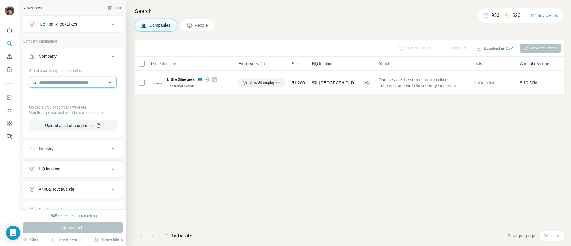
click at [57, 85] on input "text" at bounding box center [72, 82] width 87 height 11
paste input "********"
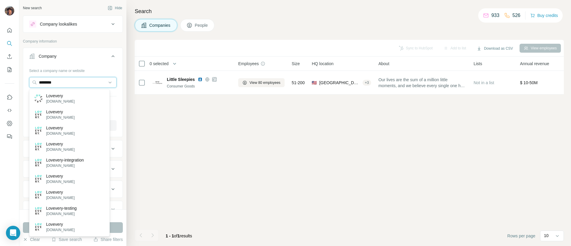
type input "********"
click at [63, 96] on p "Lovevery" at bounding box center [60, 96] width 29 height 6
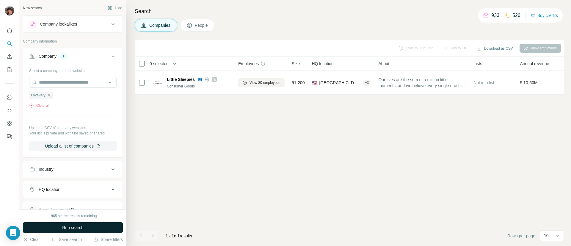
click at [77, 229] on span "Run search" at bounding box center [72, 228] width 21 height 6
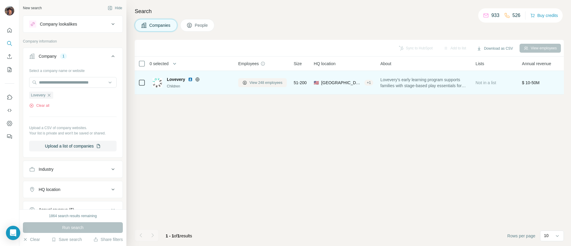
click at [247, 80] on button "View 248 employees" at bounding box center [262, 82] width 49 height 9
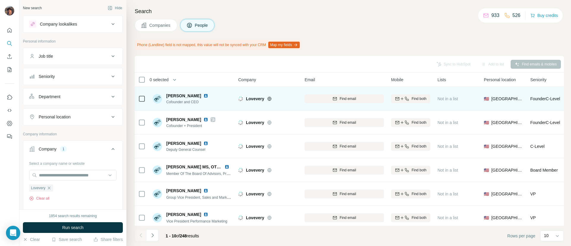
click at [261, 98] on span "Lovevery" at bounding box center [255, 99] width 18 height 6
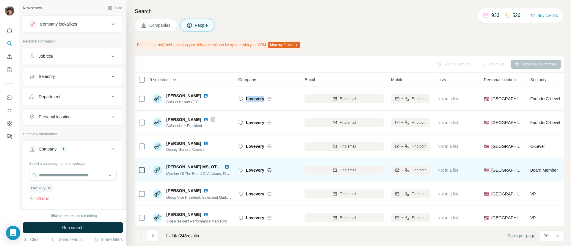
copy div "Lovevery"
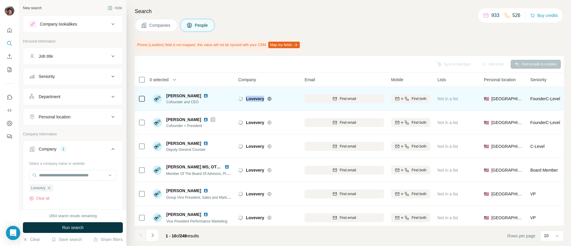
click at [269, 100] on icon at bounding box center [269, 98] width 5 height 5
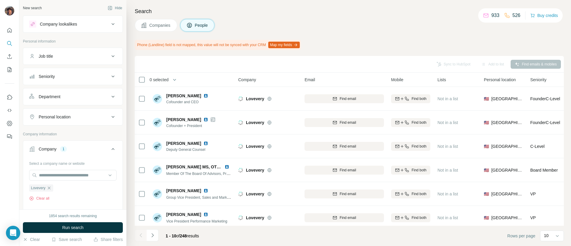
click at [149, 20] on button "Companies" at bounding box center [156, 25] width 43 height 12
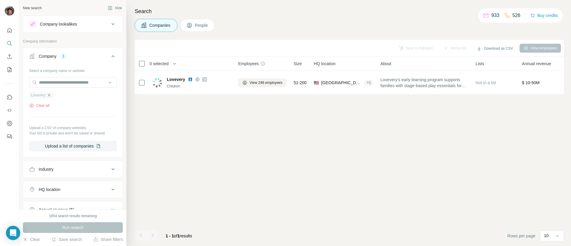
click at [49, 95] on icon "button" at bounding box center [49, 95] width 5 height 5
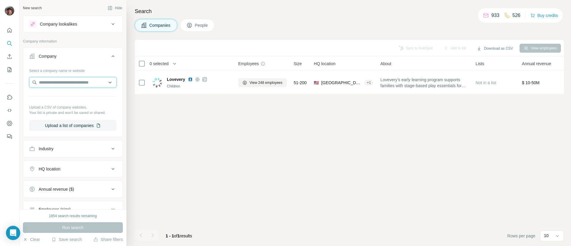
drag, startPoint x: 56, startPoint y: 86, endPoint x: 62, endPoint y: 86, distance: 6.0
click at [57, 86] on input "text" at bounding box center [72, 82] width 87 height 11
paste input "**********"
type input "**********"
click at [63, 95] on p "WOW! Stuff" at bounding box center [60, 96] width 29 height 6
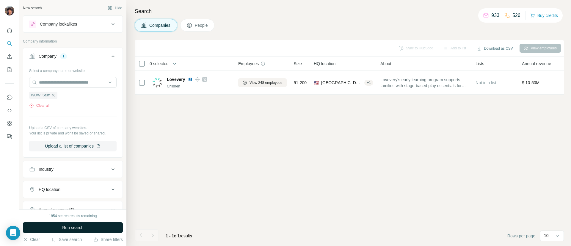
click at [68, 223] on button "Run search" at bounding box center [73, 227] width 100 height 11
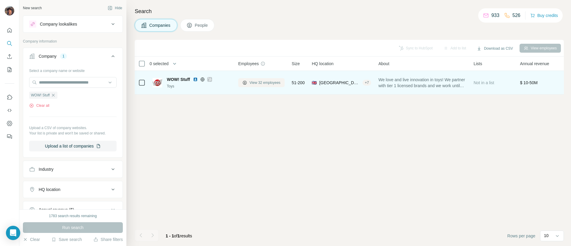
click at [265, 79] on button "View 32 employees" at bounding box center [261, 82] width 46 height 9
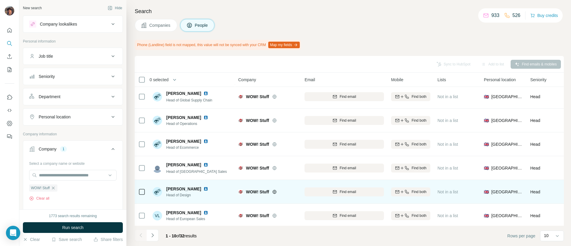
scroll to position [104, 0]
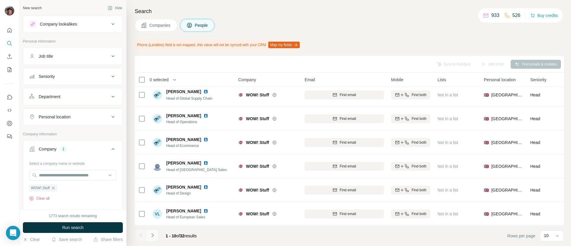
click at [150, 230] on button "Navigate to next page" at bounding box center [153, 235] width 12 height 12
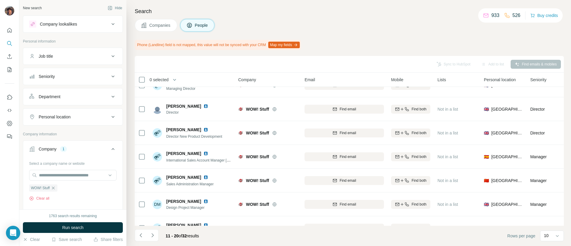
scroll to position [0, 0]
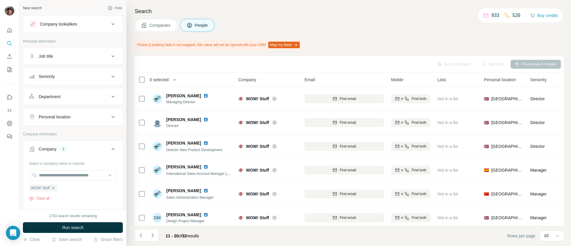
click at [145, 30] on button "Companies" at bounding box center [156, 25] width 43 height 12
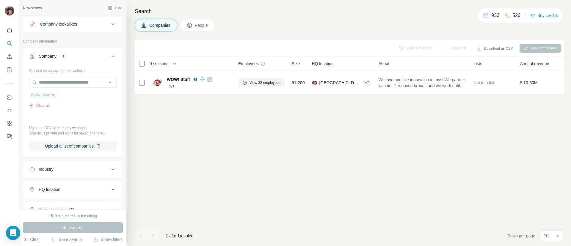
click at [53, 94] on icon "button" at bounding box center [53, 95] width 3 height 3
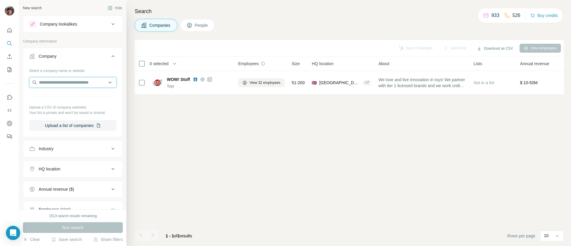
click at [57, 80] on input "text" at bounding box center [72, 82] width 87 height 11
paste input "*****"
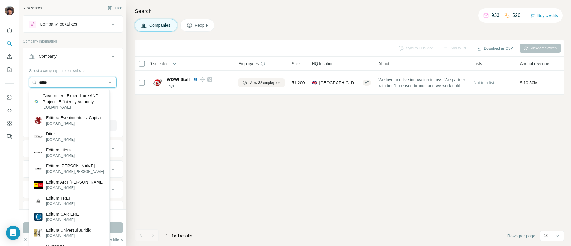
type input "*****"
click at [73, 143] on div "Ditur ditur.dk" at bounding box center [70, 137] width 78 height 16
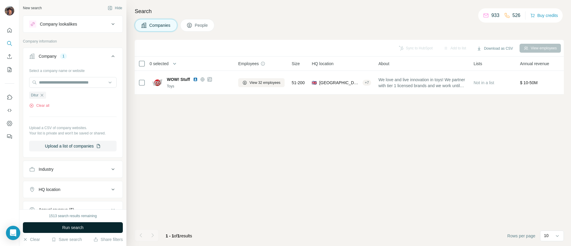
click at [92, 231] on button "Run search" at bounding box center [73, 227] width 100 height 11
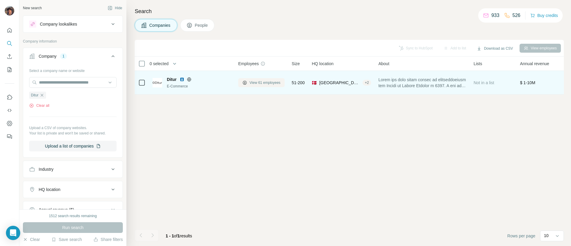
click at [257, 82] on span "View 61 employees" at bounding box center [265, 82] width 31 height 5
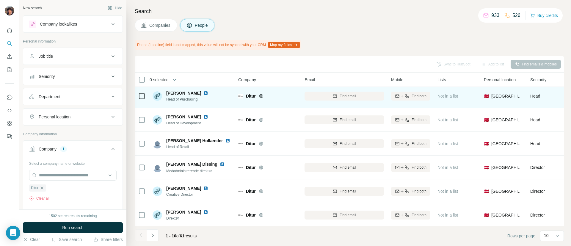
scroll to position [104, 0]
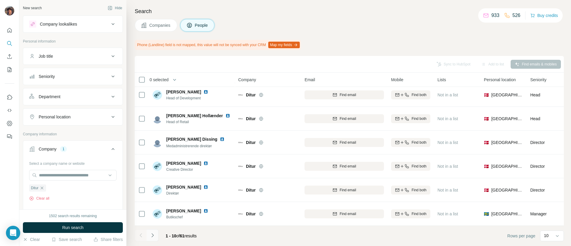
click at [154, 229] on button "Navigate to next page" at bounding box center [153, 235] width 12 height 12
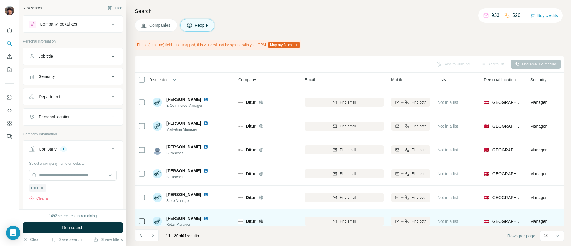
scroll to position [0, 0]
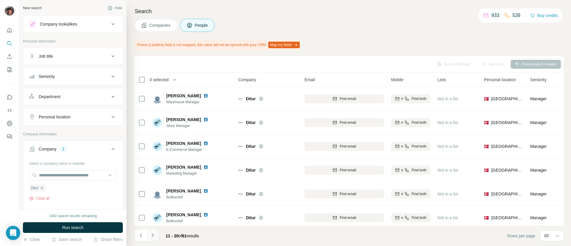
click at [154, 235] on icon "Navigate to next page" at bounding box center [153, 235] width 6 height 6
click at [157, 237] on button "Navigate to next page" at bounding box center [153, 235] width 12 height 12
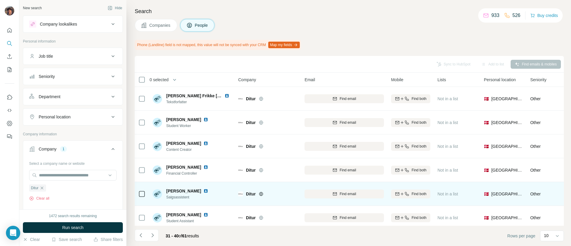
scroll to position [104, 0]
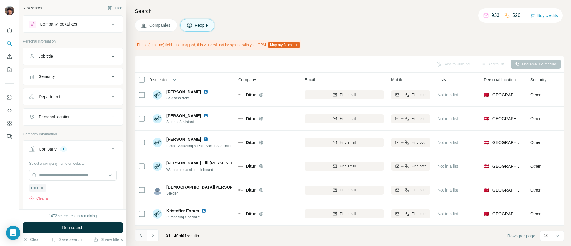
click at [142, 230] on button "Navigate to previous page" at bounding box center [141, 235] width 12 height 12
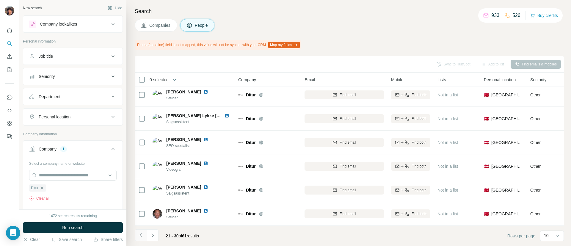
click at [142, 230] on button "Navigate to previous page" at bounding box center [141, 235] width 12 height 12
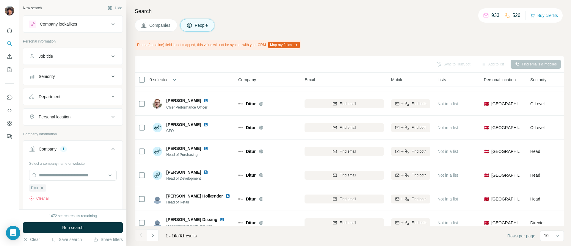
scroll to position [0, 0]
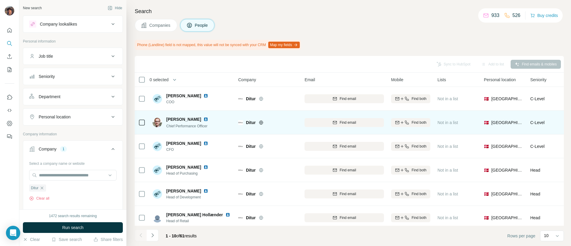
click at [252, 123] on span "Ditur" at bounding box center [251, 123] width 10 height 6
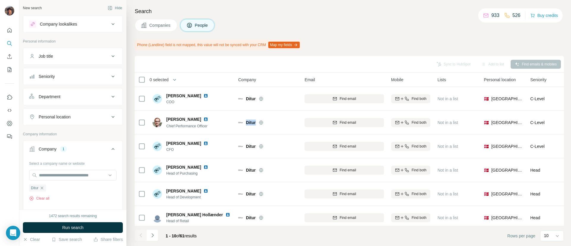
copy div "Ditur"
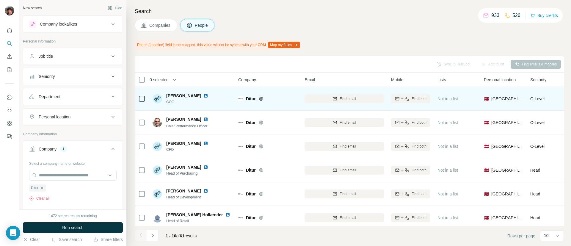
click at [262, 99] on icon at bounding box center [261, 98] width 5 height 5
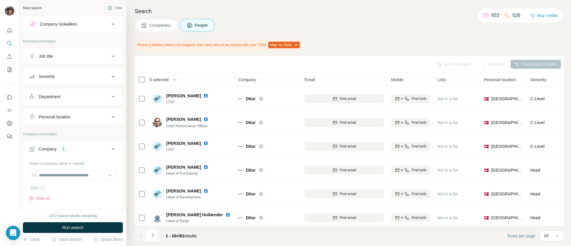
click at [43, 191] on div "Ditur" at bounding box center [37, 188] width 17 height 7
click at [41, 187] on icon "button" at bounding box center [42, 188] width 5 height 5
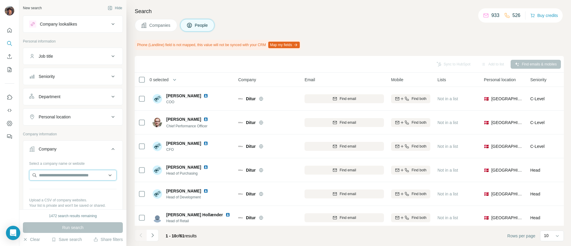
click at [47, 174] on input "text" at bounding box center [72, 175] width 87 height 11
paste input "**********"
click at [74, 174] on input "**********" at bounding box center [72, 175] width 87 height 11
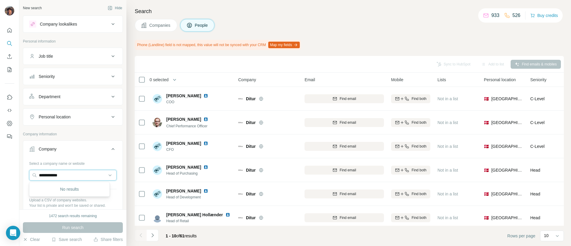
type input "**********"
click at [166, 29] on button "Companies" at bounding box center [156, 25] width 43 height 12
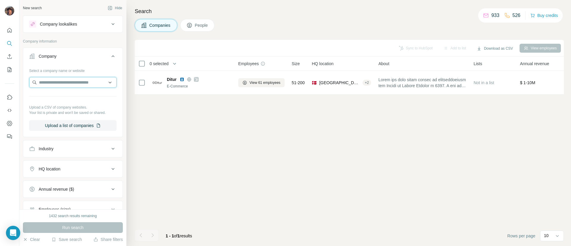
click at [72, 81] on input "text" at bounding box center [72, 82] width 87 height 11
paste input "**********"
click at [81, 85] on input "**********" at bounding box center [72, 82] width 87 height 11
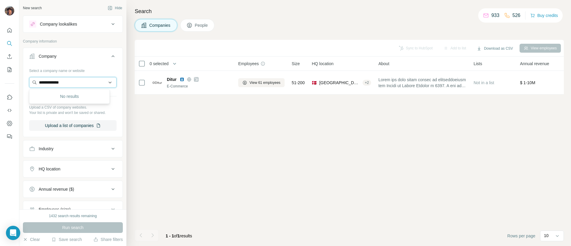
click at [81, 85] on input "**********" at bounding box center [72, 82] width 87 height 11
click at [73, 81] on input "**********" at bounding box center [72, 82] width 87 height 11
paste input "**********"
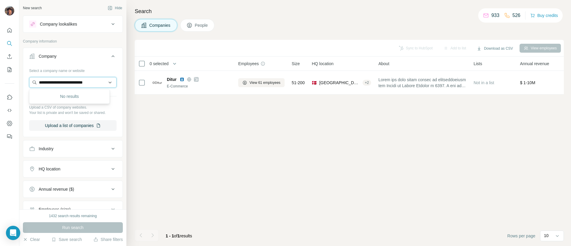
scroll to position [0, 6]
type input "**********"
click at [74, 92] on div "A Day's March adaysmarch.com" at bounding box center [70, 98] width 78 height 16
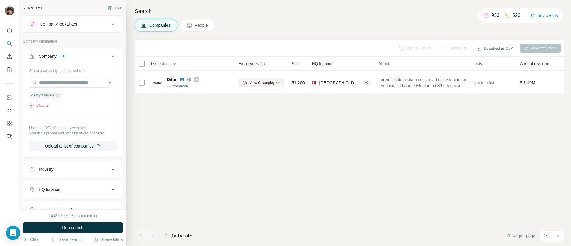
scroll to position [0, 0]
click at [89, 224] on button "Run search" at bounding box center [73, 227] width 100 height 11
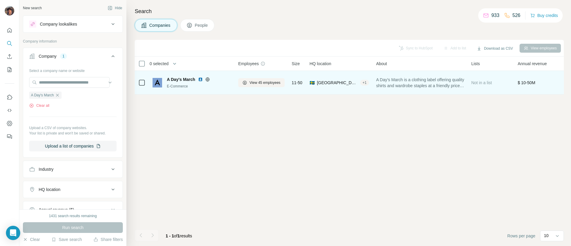
click at [254, 88] on div "View 45 employees" at bounding box center [261, 82] width 46 height 16
click at [254, 82] on span "View 45 employees" at bounding box center [265, 82] width 31 height 5
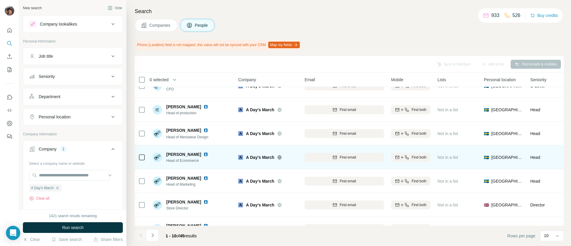
scroll to position [104, 0]
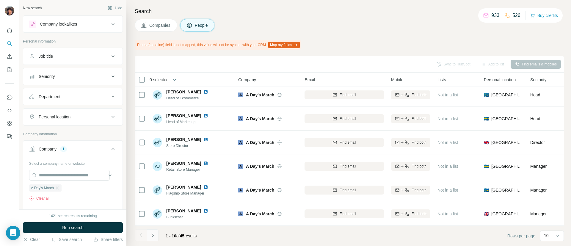
click at [150, 230] on button "Navigate to next page" at bounding box center [153, 235] width 12 height 12
click at [156, 235] on button "Navigate to next page" at bounding box center [153, 235] width 12 height 12
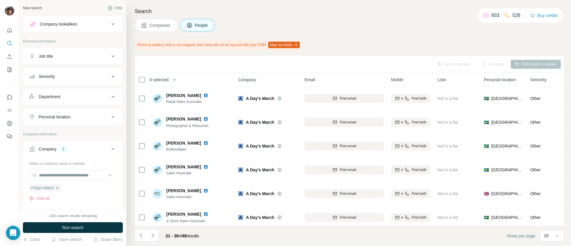
scroll to position [0, 0]
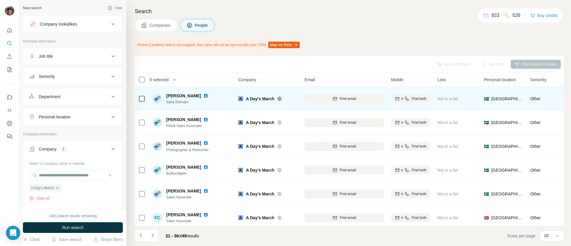
click at [253, 99] on span "A Day's March" at bounding box center [260, 99] width 28 height 6
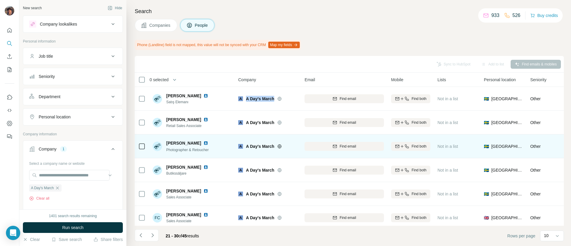
copy div "A Day's March"
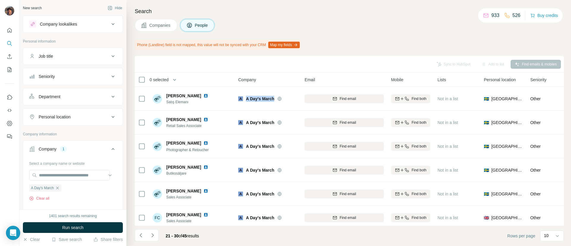
click at [146, 23] on icon at bounding box center [143, 25] width 5 height 5
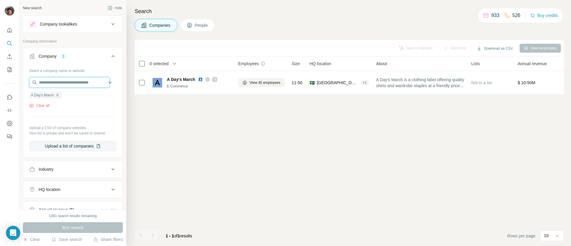
click at [61, 81] on input "text" at bounding box center [69, 82] width 81 height 11
paste input "**********"
type input "**********"
paste input "*******"
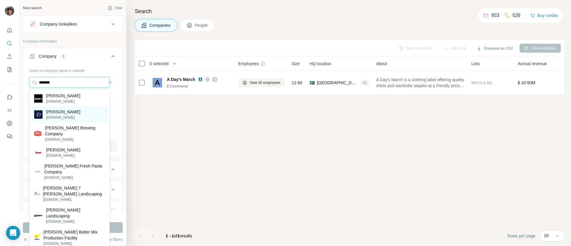
type input "*******"
click at [74, 108] on div "Drake's drakes.com" at bounding box center [70, 115] width 78 height 16
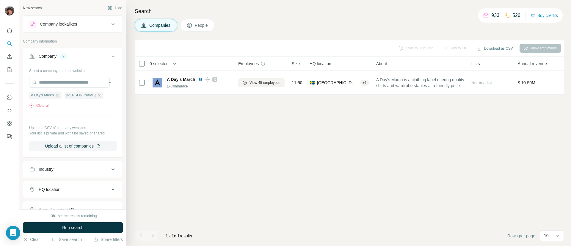
drag, startPoint x: 58, startPoint y: 94, endPoint x: 62, endPoint y: 99, distance: 6.7
click at [58, 94] on icon "button" at bounding box center [57, 95] width 5 height 5
click at [87, 231] on button "Run search" at bounding box center [73, 227] width 100 height 11
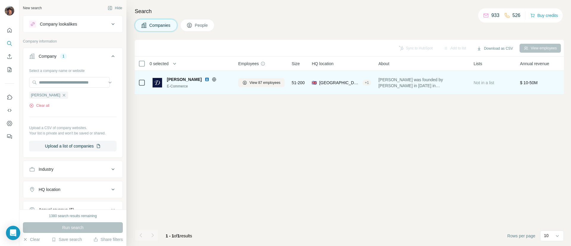
click at [265, 87] on div "View 87 employees" at bounding box center [261, 82] width 46 height 16
click at [265, 85] on span "View 87 employees" at bounding box center [265, 82] width 31 height 5
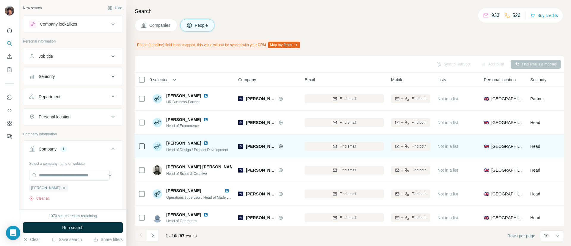
scroll to position [104, 0]
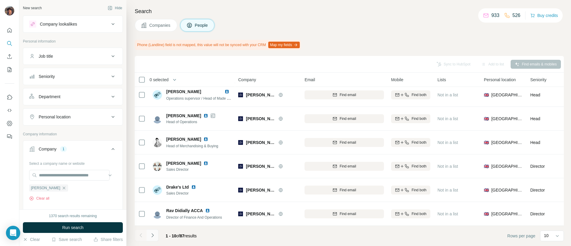
click at [154, 230] on button "Navigate to next page" at bounding box center [153, 235] width 12 height 12
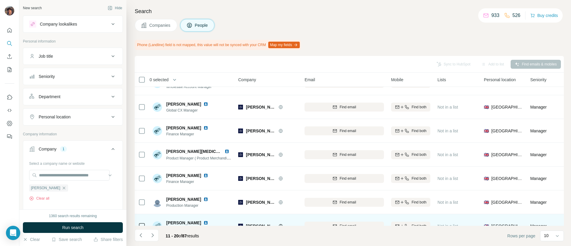
scroll to position [0, 0]
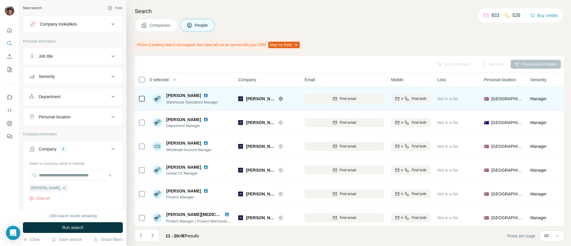
click at [279, 98] on icon at bounding box center [281, 98] width 5 height 5
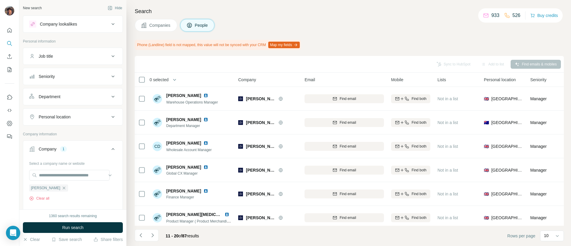
click at [156, 29] on button "Companies" at bounding box center [156, 25] width 43 height 12
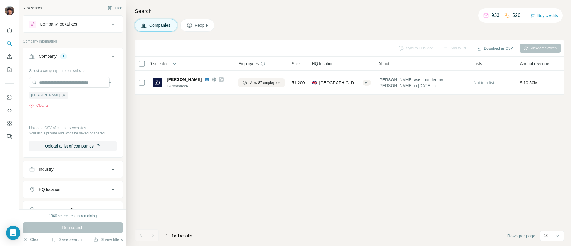
click at [62, 94] on icon "button" at bounding box center [64, 95] width 5 height 5
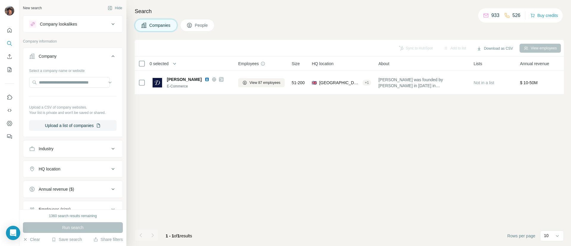
click at [54, 76] on div "Select a company name or website Upload a CSV of company websites. Your list is…" at bounding box center [72, 98] width 87 height 65
click at [54, 77] on input "text" at bounding box center [69, 82] width 81 height 11
paste input "**********"
type input "**********"
click at [82, 76] on div "Select a company name or website Upload a CSV of company websites. Your list is…" at bounding box center [72, 98] width 87 height 65
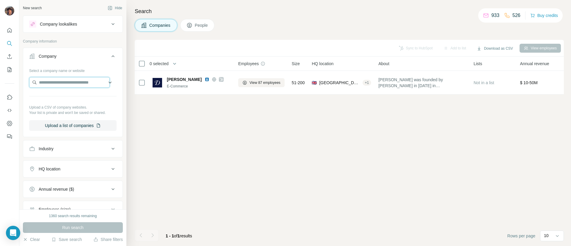
click at [84, 84] on input "text" at bounding box center [69, 82] width 81 height 11
paste input "**********"
type input "**********"
click at [82, 96] on div "Our Legacy ourlegacy.com" at bounding box center [70, 98] width 78 height 16
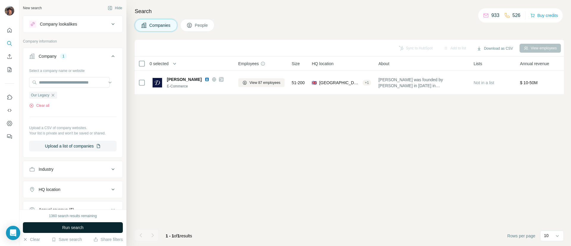
click at [84, 231] on button "Run search" at bounding box center [73, 227] width 100 height 11
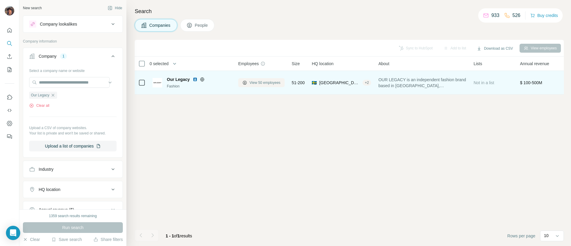
click at [257, 82] on span "View 50 employees" at bounding box center [265, 82] width 31 height 5
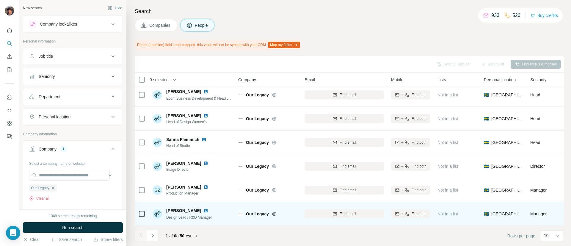
scroll to position [104, 0]
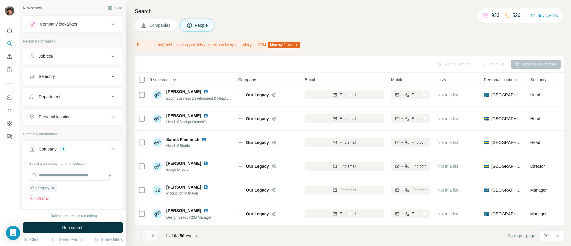
click at [147, 238] on button "Navigate to next page" at bounding box center [153, 235] width 12 height 12
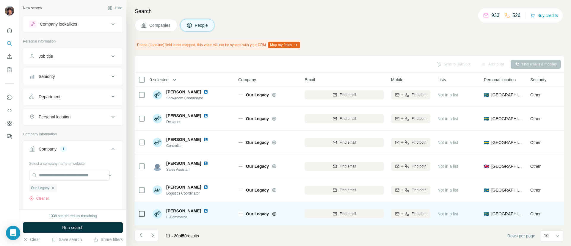
click at [274, 212] on icon at bounding box center [273, 214] width 1 height 4
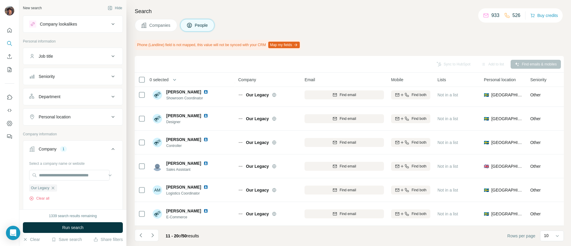
click at [140, 24] on button "Companies" at bounding box center [156, 25] width 43 height 12
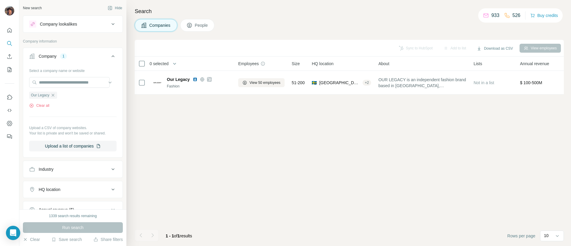
scroll to position [0, 0]
click at [53, 96] on icon "button" at bounding box center [53, 95] width 5 height 5
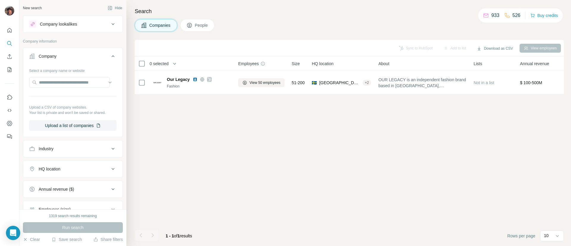
click at [62, 76] on div "Select a company name or website Upload a CSV of company websites. Your list is…" at bounding box center [72, 98] width 87 height 65
click at [65, 85] on input "text" at bounding box center [69, 82] width 81 height 11
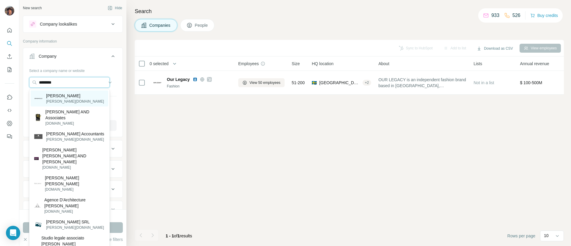
type input "********"
click at [56, 99] on p "spagnolo.es" at bounding box center [75, 101] width 58 height 5
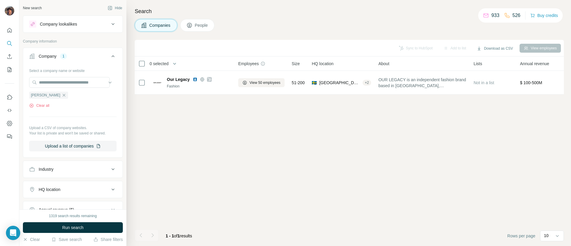
click at [71, 221] on div "1319 search results remaining Run search Clear Save search Share filters" at bounding box center [72, 227] width 107 height 37
click at [75, 229] on span "Run search" at bounding box center [72, 228] width 21 height 6
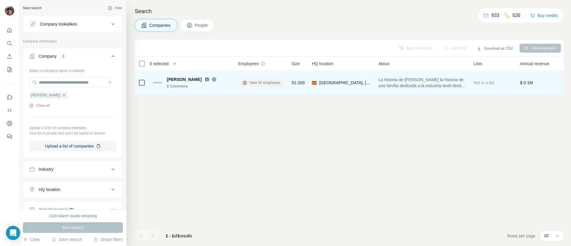
click at [257, 85] on button "View 50 employees" at bounding box center [261, 82] width 46 height 9
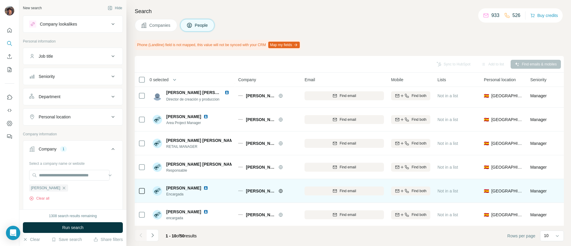
scroll to position [104, 0]
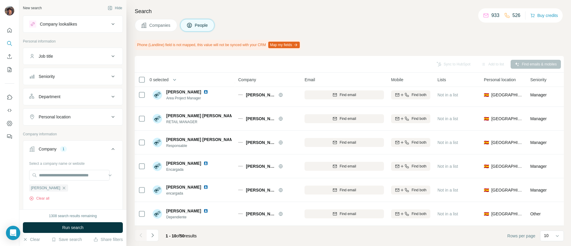
click at [146, 233] on div at bounding box center [141, 235] width 12 height 12
click at [153, 237] on icon "Navigate to next page" at bounding box center [153, 235] width 6 height 6
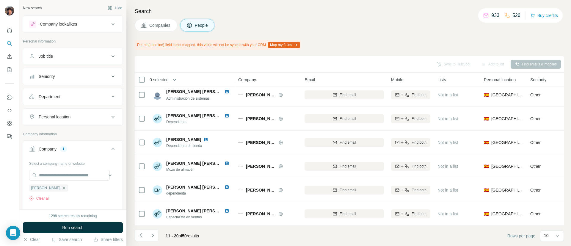
click at [151, 229] on footer "11 - 20 of 50 results Rows per page 10" at bounding box center [349, 236] width 429 height 20
click at [151, 244] on footer "11 - 20 of 50 results Rows per page 10" at bounding box center [349, 236] width 429 height 20
click at [153, 233] on icon "Navigate to next page" at bounding box center [153, 235] width 6 height 6
click at [154, 235] on icon "Navigate to next page" at bounding box center [153, 235] width 6 height 6
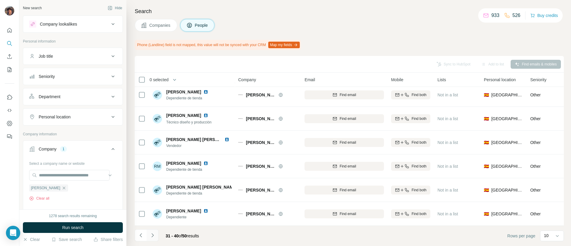
click at [151, 236] on icon "Navigate to next page" at bounding box center [153, 235] width 6 height 6
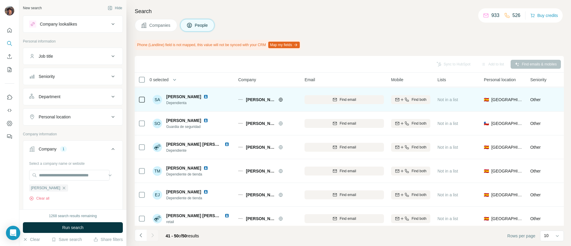
scroll to position [0, 0]
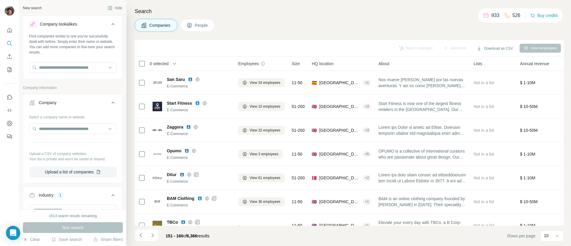
scroll to position [148, 0]
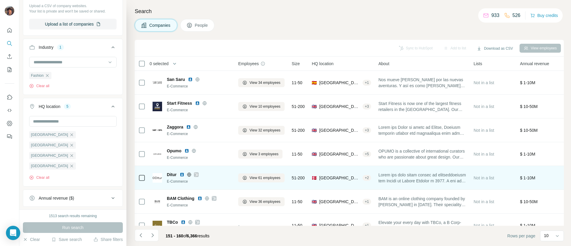
click at [174, 174] on span "Ditur" at bounding box center [172, 175] width 10 height 6
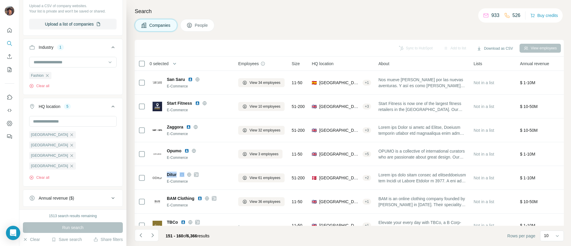
copy span "Ditur"
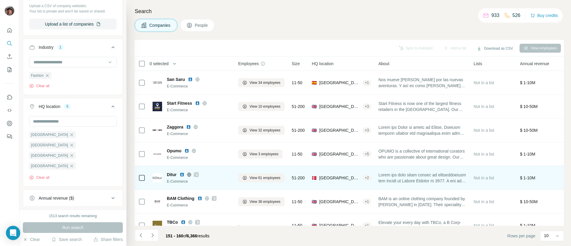
click at [228, 166] on td "Ditur E-Commerce" at bounding box center [192, 178] width 86 height 24
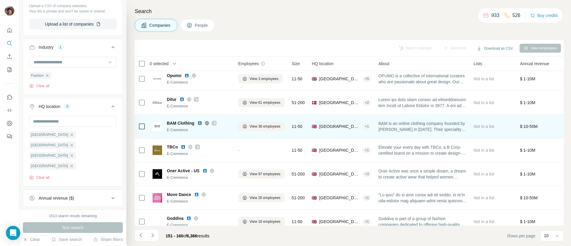
scroll to position [87, 0]
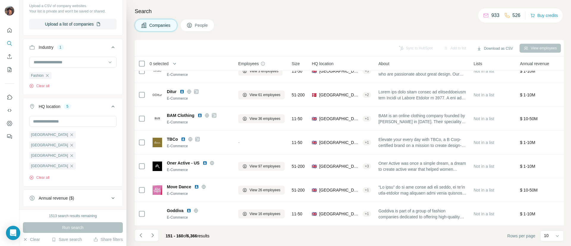
click at [157, 227] on footer "151 - 160 of 6,366 results Rows per page 10" at bounding box center [349, 236] width 429 height 20
click at [155, 237] on icon "Navigate to next page" at bounding box center [153, 235] width 6 height 6
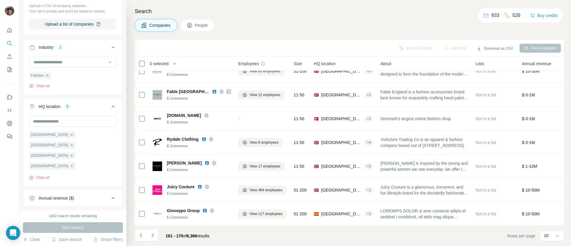
click at [154, 234] on icon "Navigate to next page" at bounding box center [153, 235] width 6 height 6
click at [154, 233] on div at bounding box center [153, 235] width 12 height 12
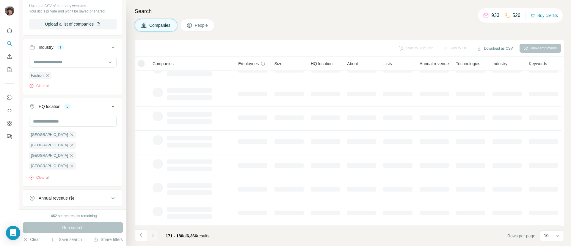
click at [154, 233] on div at bounding box center [153, 235] width 12 height 12
click at [154, 233] on icon "Navigate to next page" at bounding box center [153, 235] width 6 height 6
click at [154, 233] on div at bounding box center [153, 235] width 12 height 12
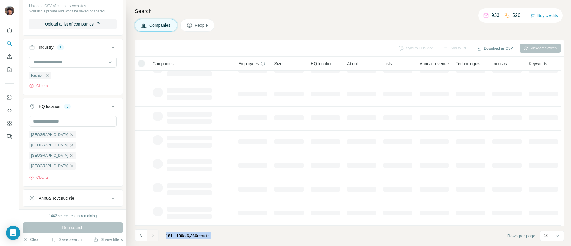
click at [154, 233] on div at bounding box center [153, 235] width 12 height 12
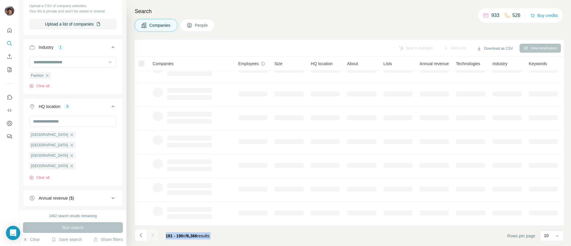
click at [154, 233] on div at bounding box center [153, 235] width 12 height 12
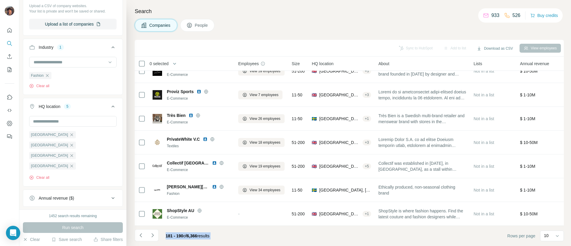
click at [245, 242] on footer "181 - 190 of 6,366 results Rows per page 10" at bounding box center [349, 236] width 429 height 20
click at [156, 233] on button "Navigate to next page" at bounding box center [153, 235] width 12 height 12
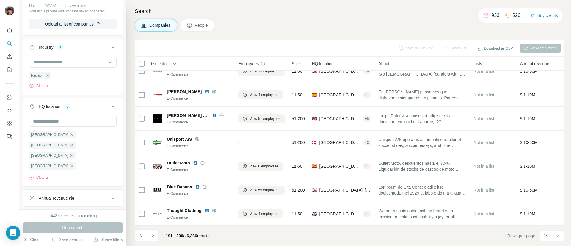
scroll to position [0, 0]
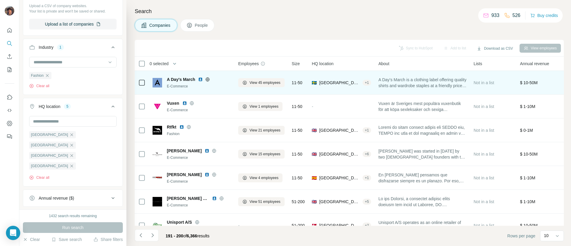
click at [207, 79] on icon at bounding box center [208, 79] width 4 height 0
click at [214, 82] on div "A Day's March" at bounding box center [199, 79] width 64 height 6
click at [214, 81] on icon at bounding box center [215, 79] width 4 height 5
click at [189, 75] on div "A Day's March E-Commerce" at bounding box center [192, 82] width 79 height 16
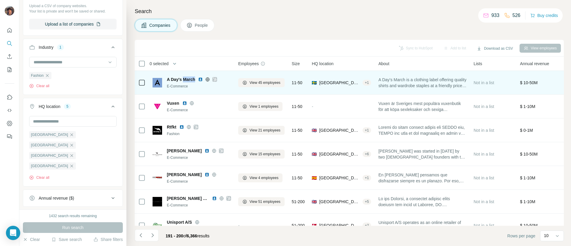
click at [189, 80] on span "A Day's March" at bounding box center [181, 79] width 28 height 6
click at [189, 79] on span "A Day's March" at bounding box center [181, 79] width 28 height 6
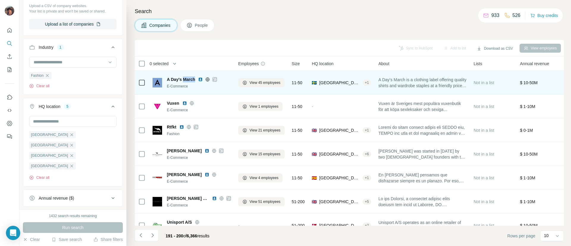
click at [189, 79] on span "A Day's March" at bounding box center [181, 79] width 28 height 6
click at [207, 93] on td "A Day's March E-Commerce" at bounding box center [192, 83] width 86 height 24
click at [170, 76] on div "A Day's March E-Commerce" at bounding box center [192, 82] width 79 height 16
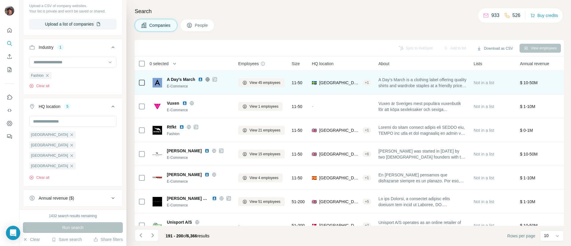
click at [171, 79] on span "A Day's March" at bounding box center [181, 79] width 28 height 6
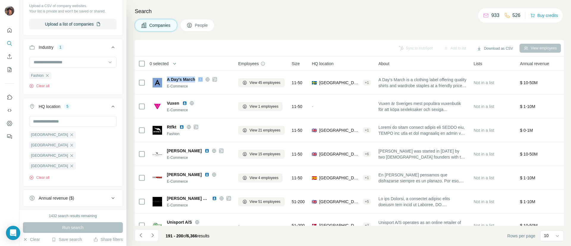
copy span "A Day's March"
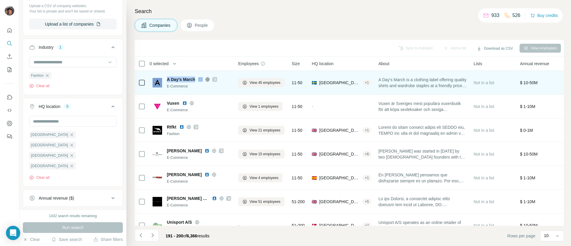
click at [207, 80] on icon at bounding box center [207, 79] width 5 height 5
click at [204, 83] on div "A Day's March E-Commerce" at bounding box center [199, 82] width 64 height 12
click at [206, 81] on icon at bounding box center [207, 79] width 5 height 5
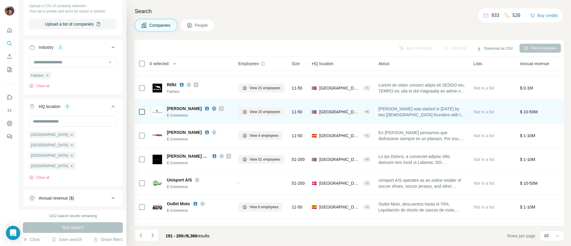
scroll to position [87, 0]
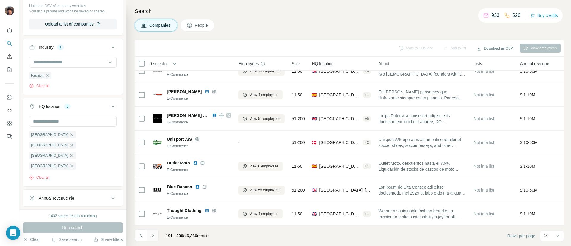
click at [153, 237] on icon "Navigate to next page" at bounding box center [153, 235] width 6 height 6
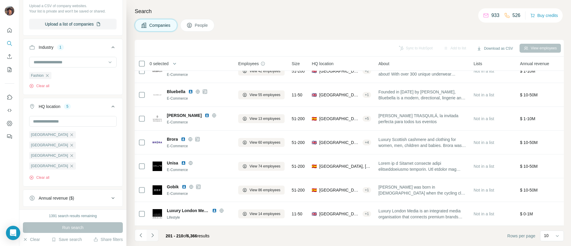
click at [155, 238] on icon "Navigate to next page" at bounding box center [153, 235] width 6 height 6
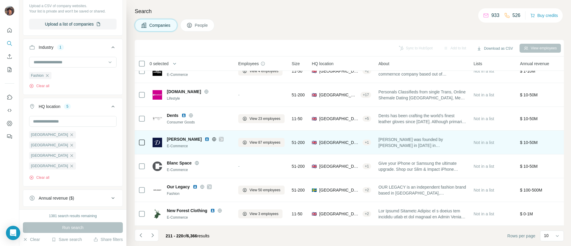
click at [220, 137] on icon at bounding box center [222, 139] width 4 height 5
click at [178, 137] on span "Drake's" at bounding box center [184, 139] width 35 height 6
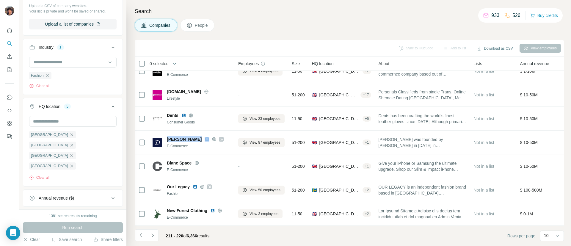
copy span "Drake's"
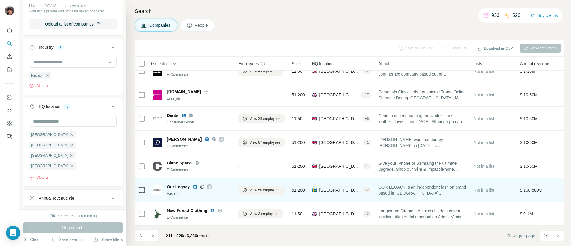
click at [181, 184] on span "Our Legacy" at bounding box center [178, 187] width 23 height 6
click at [208, 185] on icon at bounding box center [210, 187] width 4 height 5
click at [174, 182] on div "Our Legacy Fashion" at bounding box center [192, 190] width 79 height 16
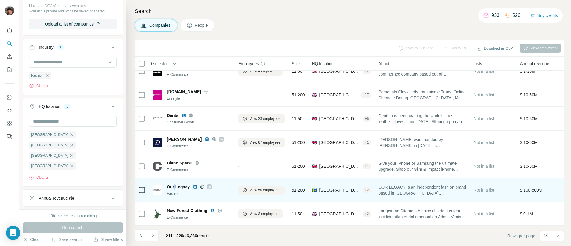
click at [174, 182] on div "Our Legacy Fashion" at bounding box center [192, 190] width 79 height 16
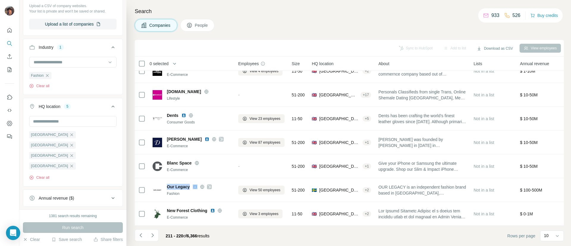
copy span "Our Legacy"
click at [151, 231] on button "Navigate to next page" at bounding box center [153, 235] width 12 height 12
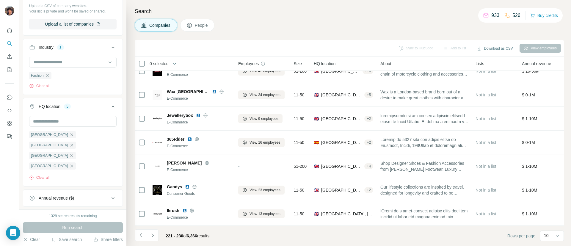
scroll to position [0, 0]
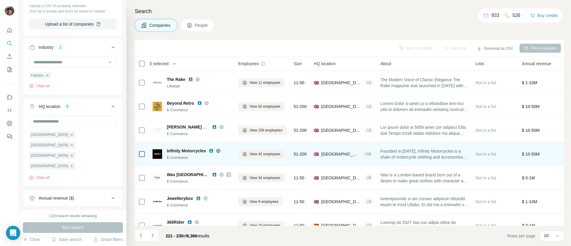
click at [220, 151] on icon at bounding box center [218, 150] width 5 height 5
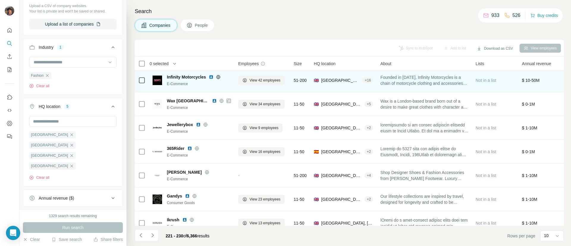
scroll to position [87, 0]
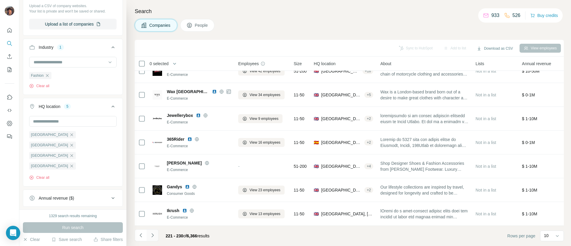
click at [153, 231] on button "Navigate to next page" at bounding box center [153, 235] width 12 height 12
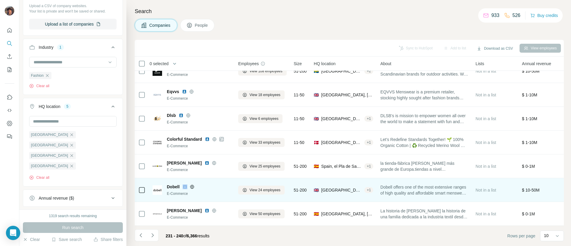
click at [188, 185] on div at bounding box center [192, 187] width 19 height 5
click at [191, 185] on icon at bounding box center [192, 187] width 5 height 5
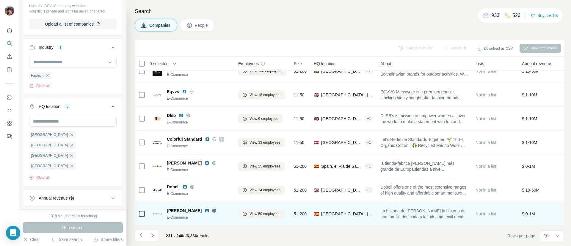
click at [212, 208] on icon at bounding box center [214, 210] width 5 height 5
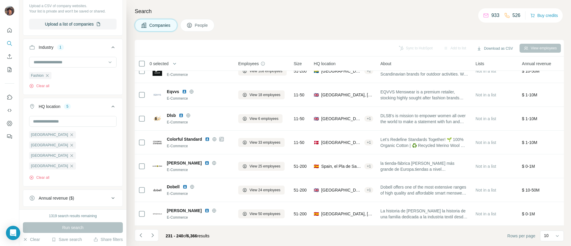
click at [151, 234] on icon "Navigate to next page" at bounding box center [153, 235] width 6 height 6
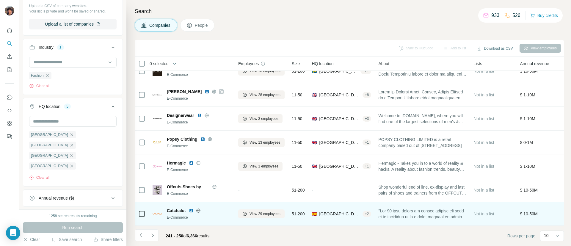
click at [199, 208] on icon at bounding box center [198, 210] width 5 height 5
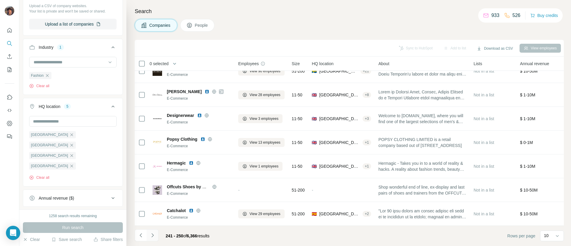
click at [152, 236] on icon "Navigate to next page" at bounding box center [153, 235] width 6 height 6
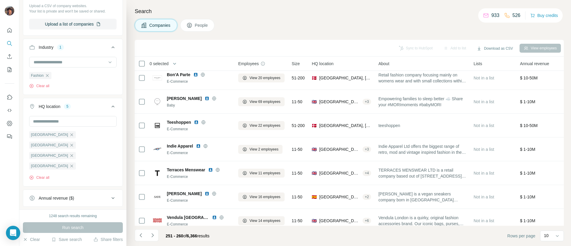
scroll to position [0, 0]
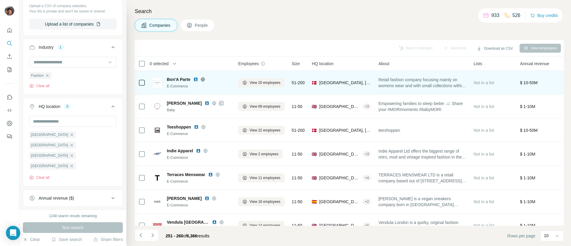
click at [201, 80] on icon at bounding box center [203, 79] width 4 height 4
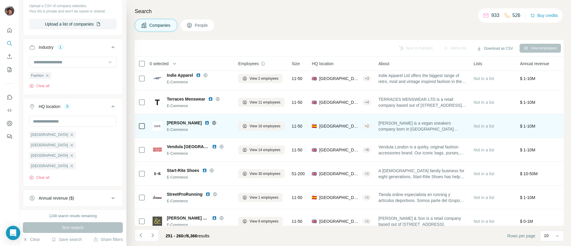
scroll to position [87, 0]
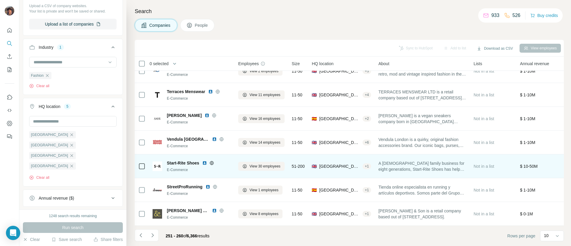
click at [212, 161] on icon at bounding box center [211, 163] width 5 height 5
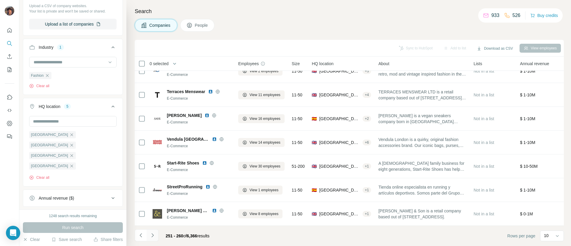
click at [154, 231] on button "Navigate to next page" at bounding box center [153, 235] width 12 height 12
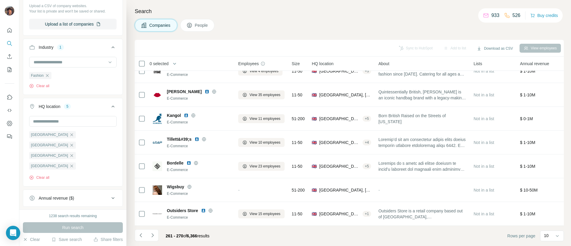
scroll to position [0, 0]
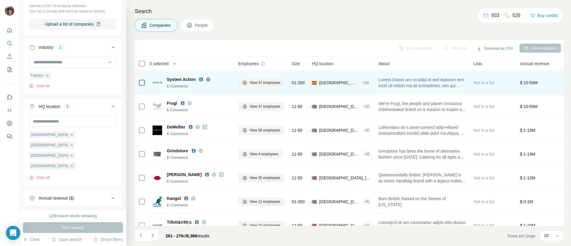
click at [207, 81] on icon at bounding box center [208, 79] width 5 height 5
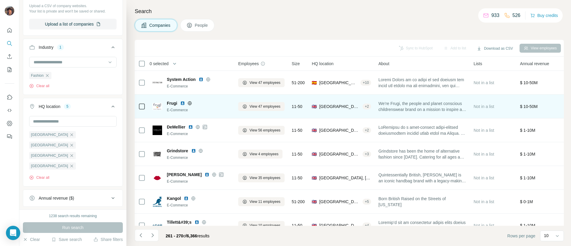
click at [190, 104] on icon at bounding box center [189, 103] width 1 height 4
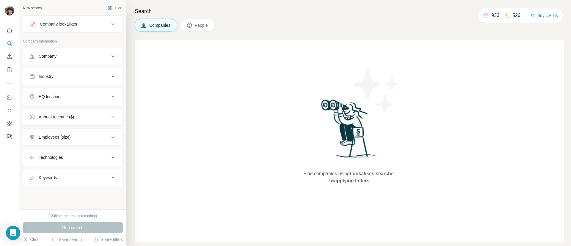
click at [80, 67] on ul "Company Industry HQ location Annual revenue ($) Employees (size) Technologies K…" at bounding box center [73, 117] width 100 height 139
click at [85, 59] on div "Company" at bounding box center [69, 56] width 80 height 6
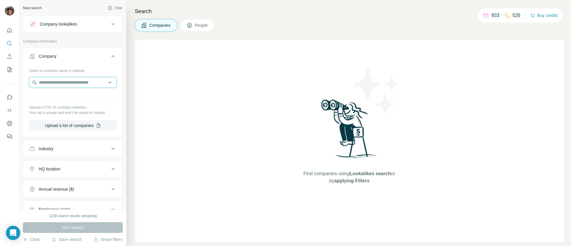
click at [81, 80] on input "text" at bounding box center [72, 82] width 87 height 11
paste input "**********"
type input "**********"
click at [74, 98] on p "[PERSON_NAME]" at bounding box center [63, 96] width 34 height 6
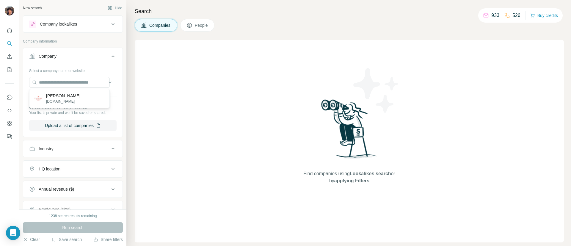
scroll to position [0, 0]
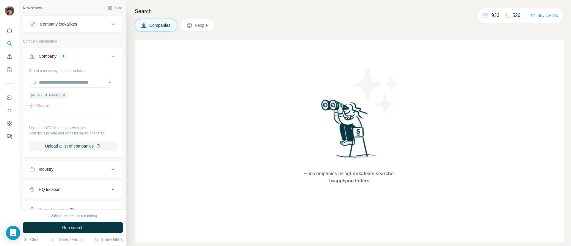
click at [93, 226] on button "Run search" at bounding box center [73, 227] width 100 height 11
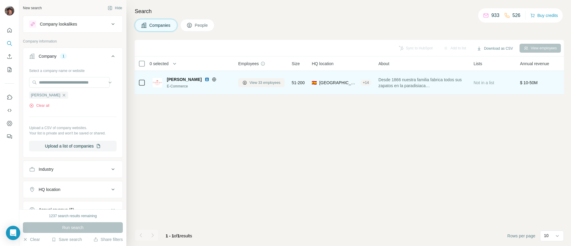
click at [258, 79] on button "View 33 employees" at bounding box center [261, 82] width 46 height 9
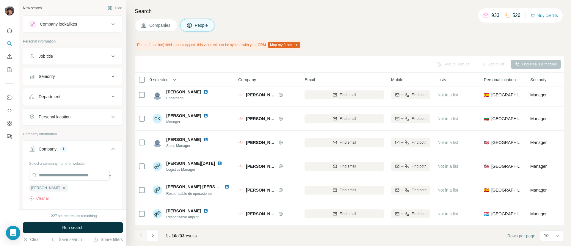
scroll to position [104, 0]
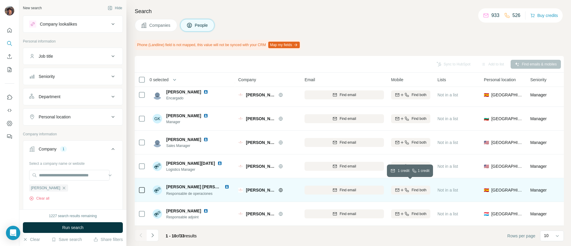
click at [394, 188] on div "Find both" at bounding box center [410, 189] width 39 height 5
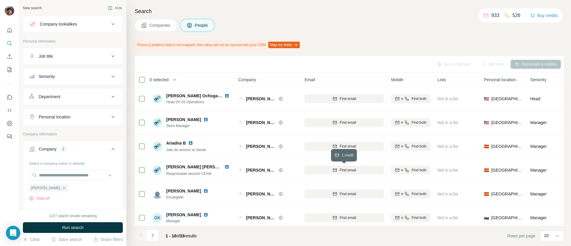
scroll to position [45, 0]
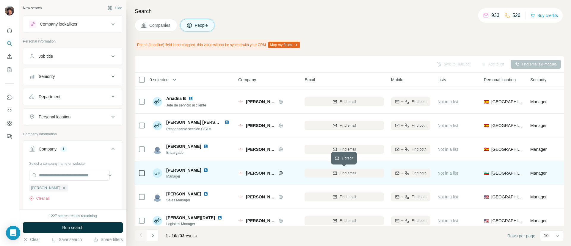
click at [321, 166] on div "Find email" at bounding box center [344, 173] width 79 height 16
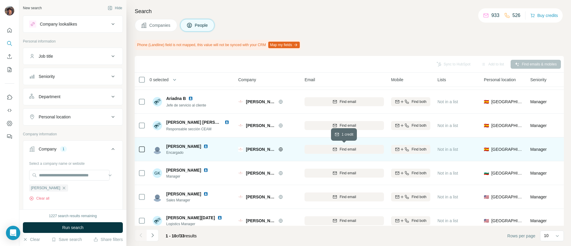
click at [327, 148] on div "Find email" at bounding box center [344, 149] width 79 height 5
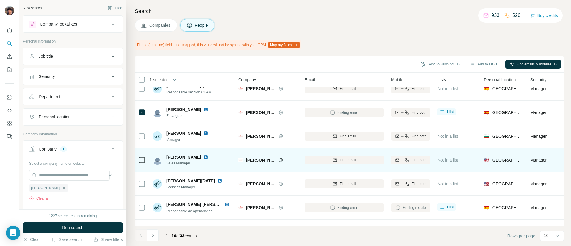
scroll to position [104, 0]
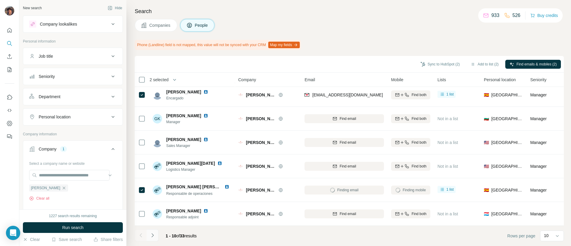
click at [154, 235] on icon "Navigate to next page" at bounding box center [153, 235] width 6 height 6
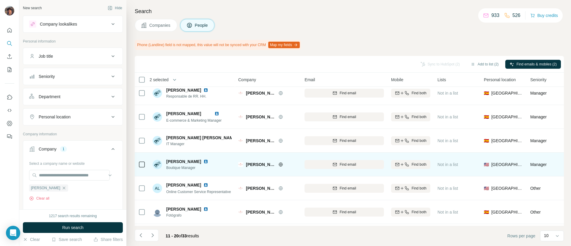
scroll to position [0, 0]
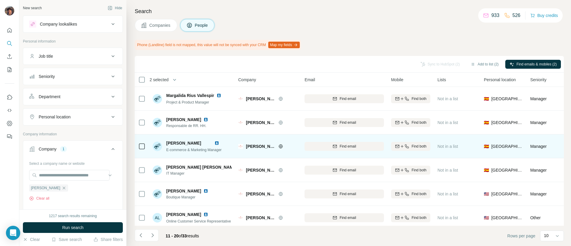
click at [394, 149] on button "Find both" at bounding box center [410, 146] width 39 height 9
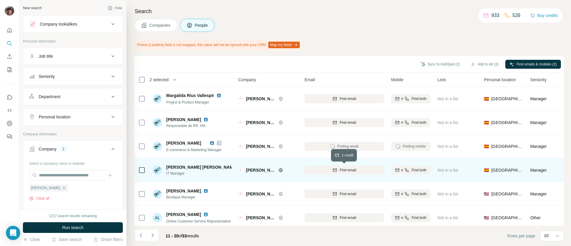
click at [340, 169] on span "Find email" at bounding box center [348, 170] width 16 height 5
click at [142, 167] on icon at bounding box center [141, 170] width 7 height 7
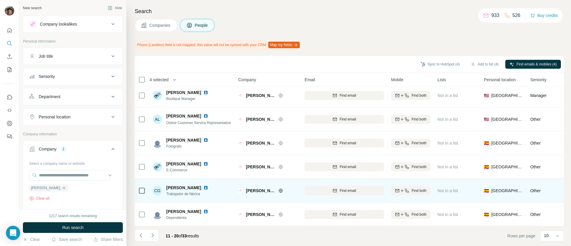
scroll to position [104, 0]
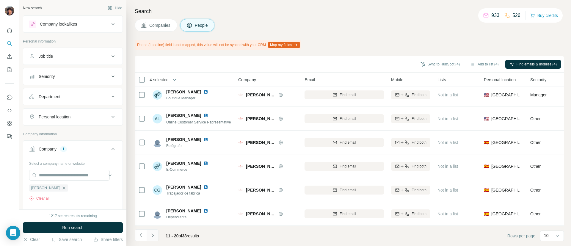
click at [157, 232] on button "Navigate to next page" at bounding box center [153, 235] width 12 height 12
click at [142, 234] on icon "Navigate to previous page" at bounding box center [141, 235] width 6 height 6
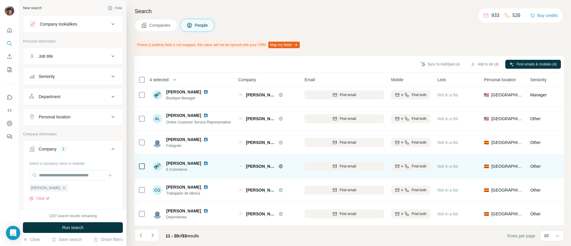
drag, startPoint x: 384, startPoint y: 156, endPoint x: 378, endPoint y: 156, distance: 5.7
click at [384, 156] on td "Find email" at bounding box center [344, 166] width 87 height 24
click at [396, 165] on icon "button" at bounding box center [397, 166] width 4 height 3
click at [140, 165] on icon at bounding box center [141, 166] width 7 height 7
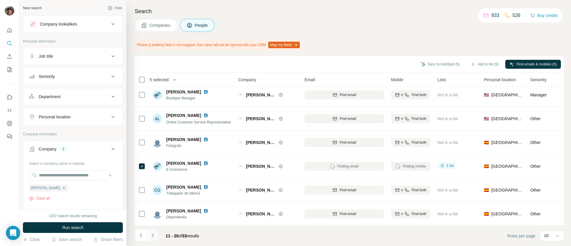
click at [151, 234] on icon "Navigate to next page" at bounding box center [153, 235] width 6 height 6
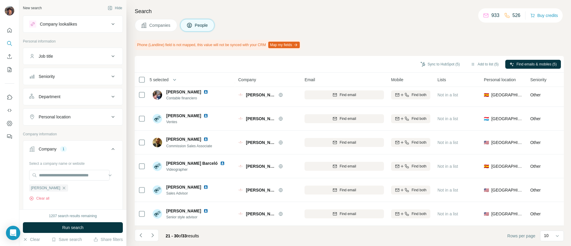
click at [154, 232] on button "Navigate to next page" at bounding box center [153, 235] width 12 height 12
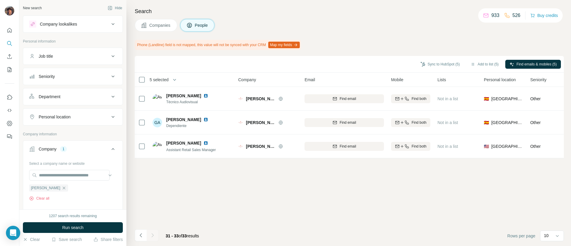
scroll to position [0, 0]
click at [143, 235] on icon "Navigate to previous page" at bounding box center [141, 235] width 6 height 6
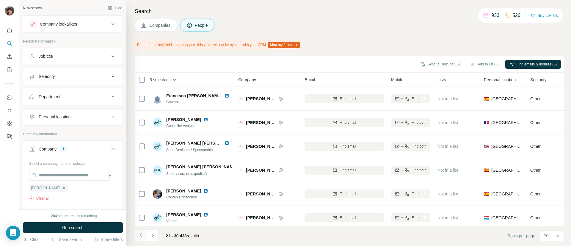
click at [143, 235] on icon "Navigate to previous page" at bounding box center [141, 235] width 6 height 6
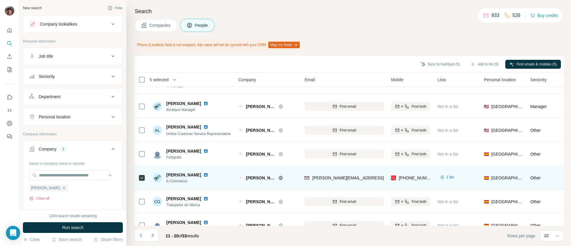
scroll to position [89, 0]
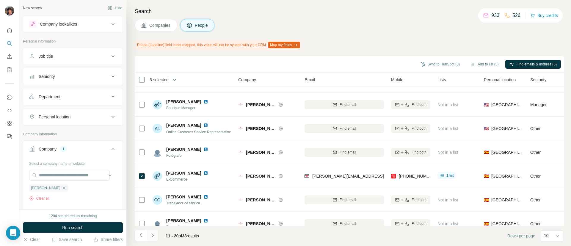
drag, startPoint x: 143, startPoint y: 234, endPoint x: 147, endPoint y: 232, distance: 3.9
click at [144, 234] on icon "Navigate to previous page" at bounding box center [141, 235] width 6 height 6
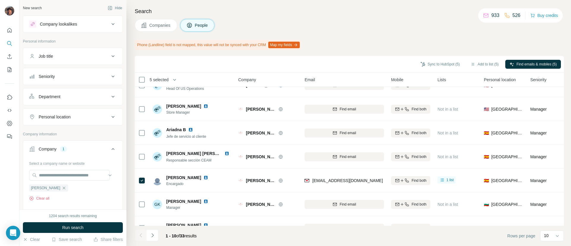
scroll to position [0, 0]
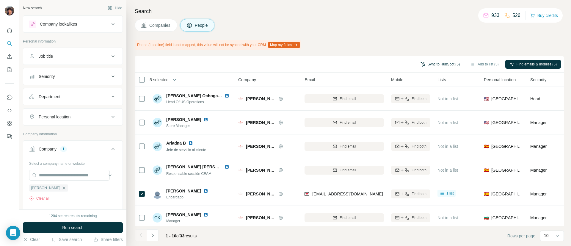
click at [444, 66] on button "Sync to HubSpot (5)" at bounding box center [441, 64] width 48 height 9
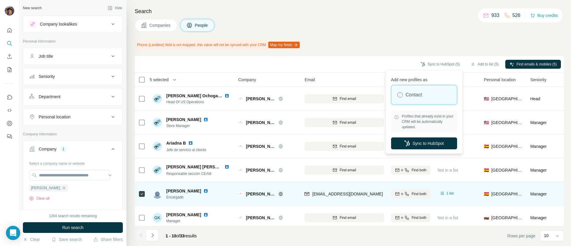
click at [408, 148] on button "Sync to HubSpot" at bounding box center [424, 143] width 66 height 12
